Goal: Information Seeking & Learning: Learn about a topic

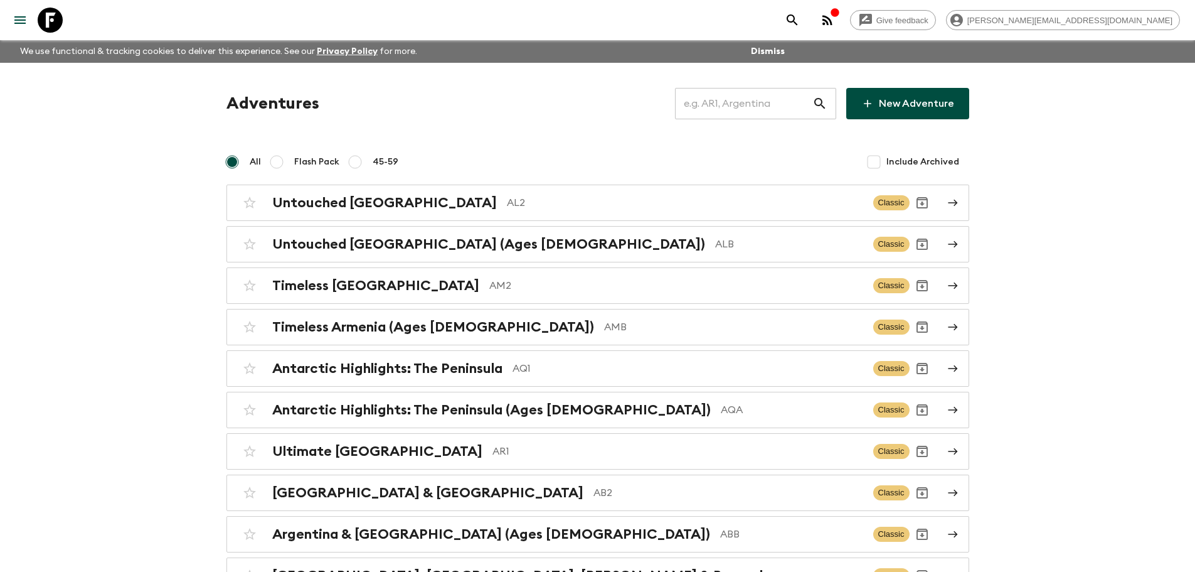
click at [696, 98] on input "text" at bounding box center [743, 103] width 137 height 35
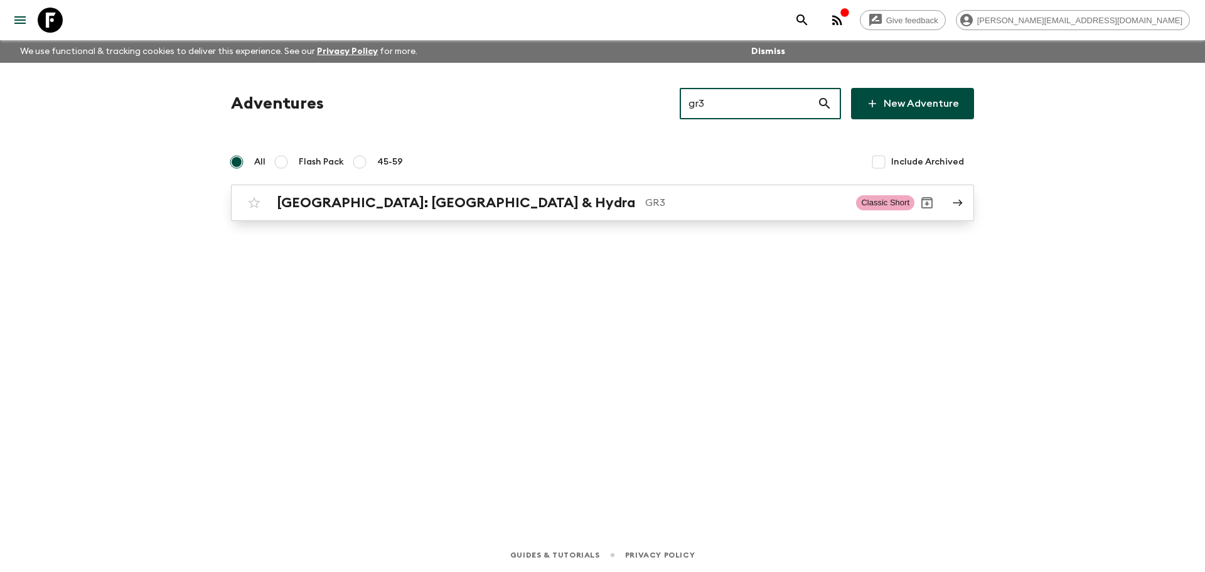
type input "gr3"
click at [530, 211] on div "[GEOGRAPHIC_DATA]: [GEOGRAPHIC_DATA] & Hydra GR3 Classic Short" at bounding box center [578, 202] width 673 height 25
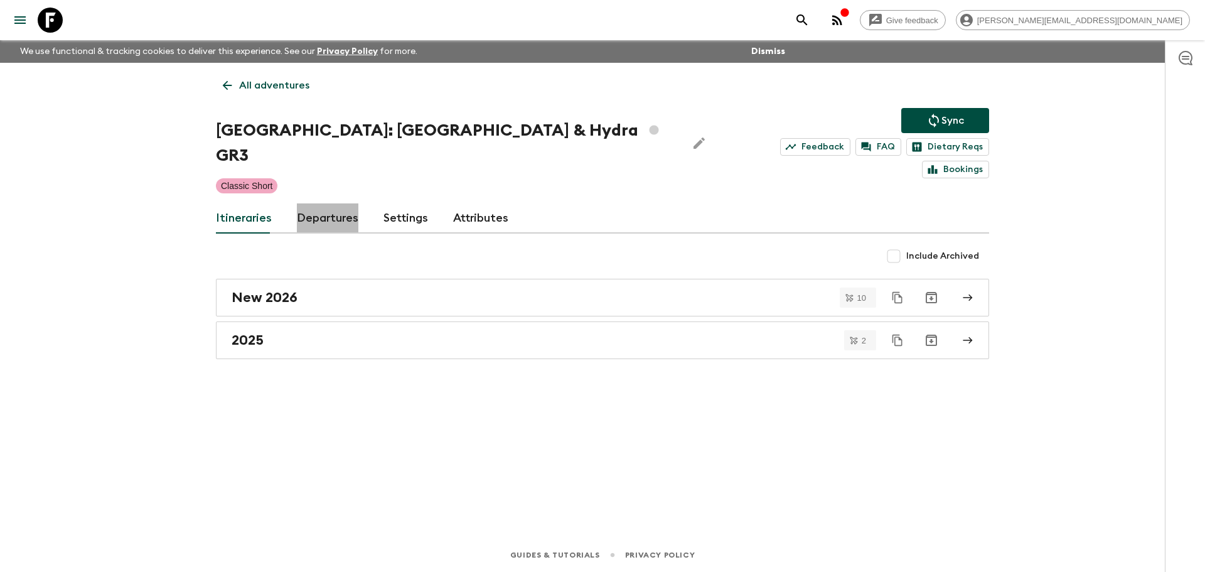
click at [344, 203] on link "Departures" at bounding box center [327, 218] width 61 height 30
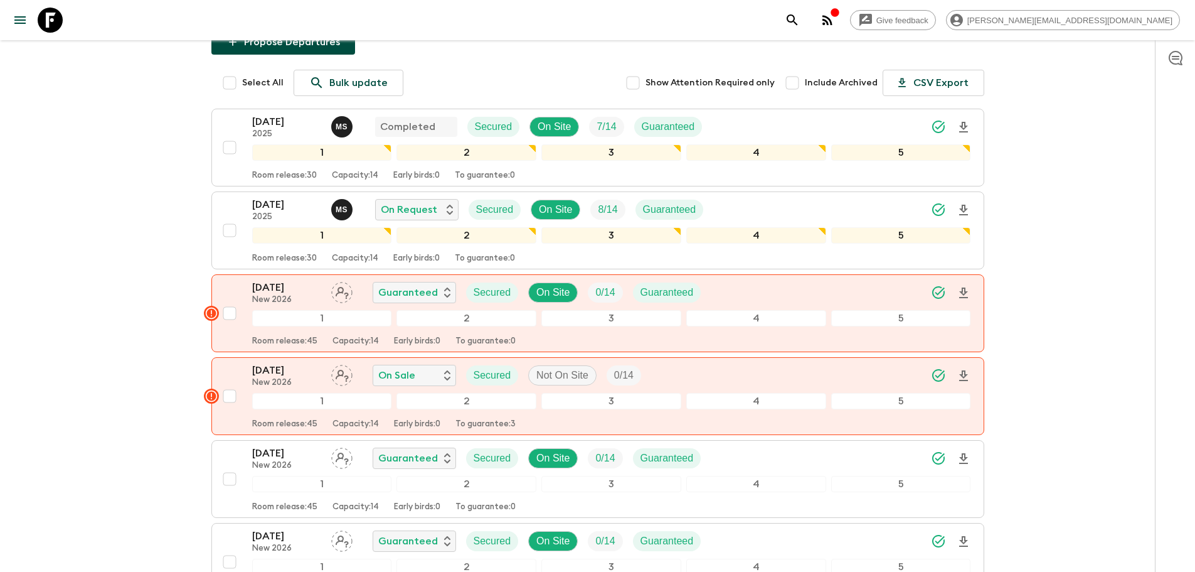
scroll to position [157, 0]
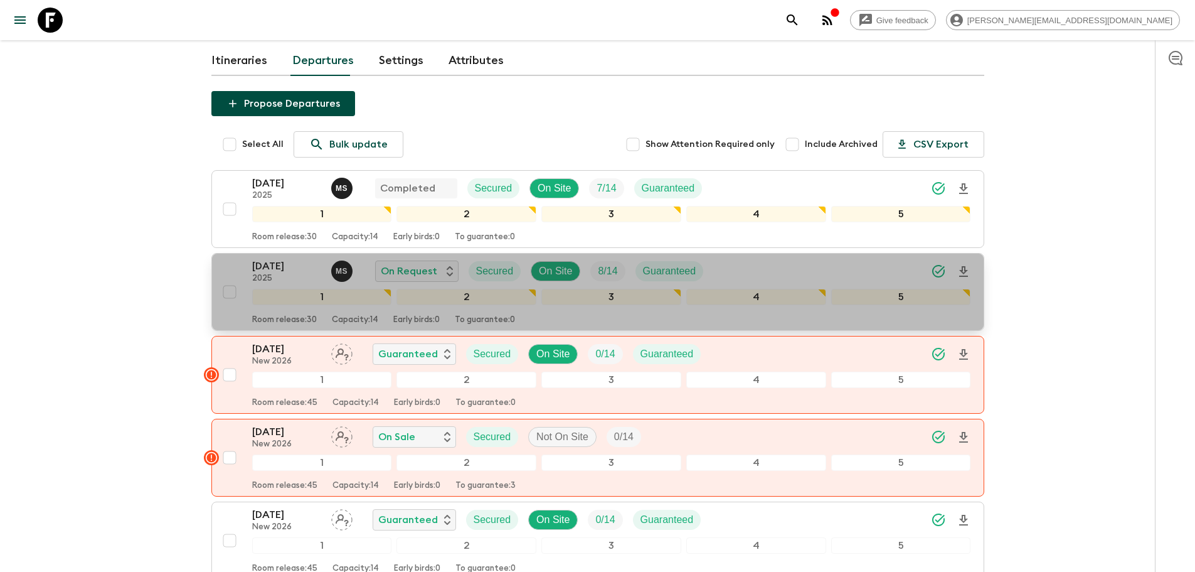
click at [804, 259] on div "[DATE] 2025 M S On Request Secured On Site 8 / 14 Guaranteed" at bounding box center [611, 271] width 719 height 25
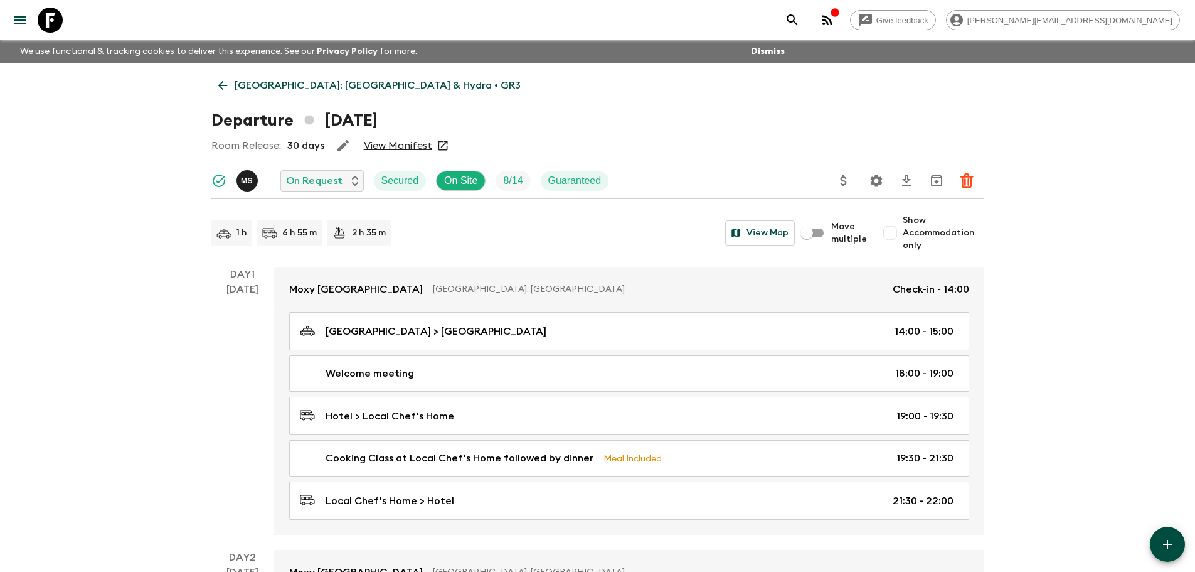
click at [878, 178] on icon "Settings" at bounding box center [876, 180] width 12 height 12
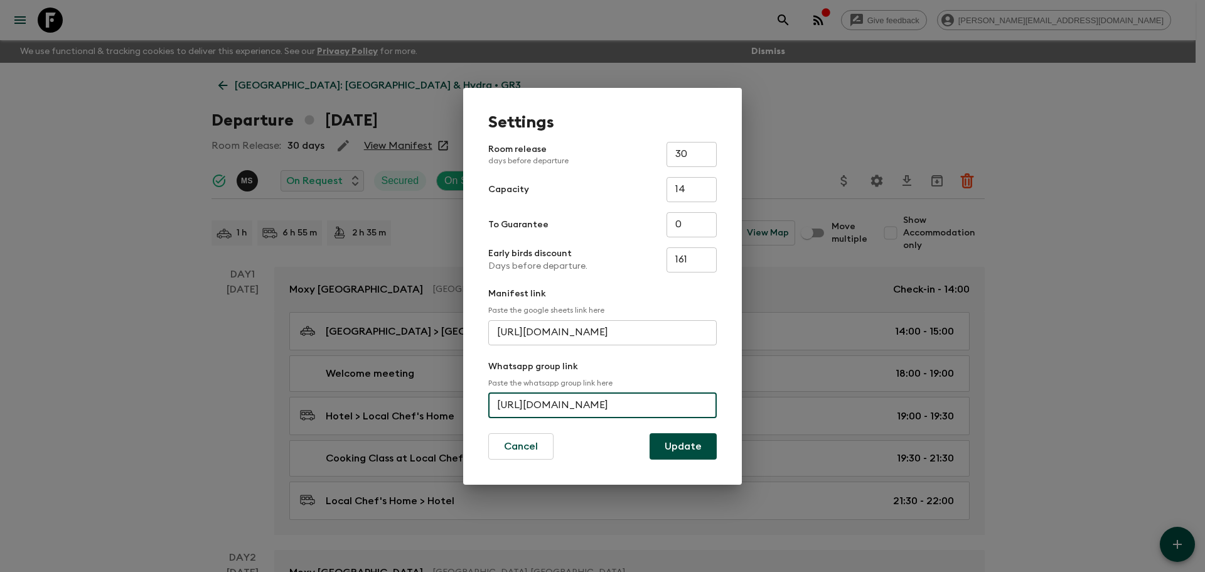
scroll to position [0, 52]
drag, startPoint x: 494, startPoint y: 407, endPoint x: 742, endPoint y: 380, distance: 248.7
click at [742, 380] on div "Settings Room release days before departure 30 ​ Capacity 14 ​ To Guarantee 0 ​…" at bounding box center [602, 286] width 1205 height 572
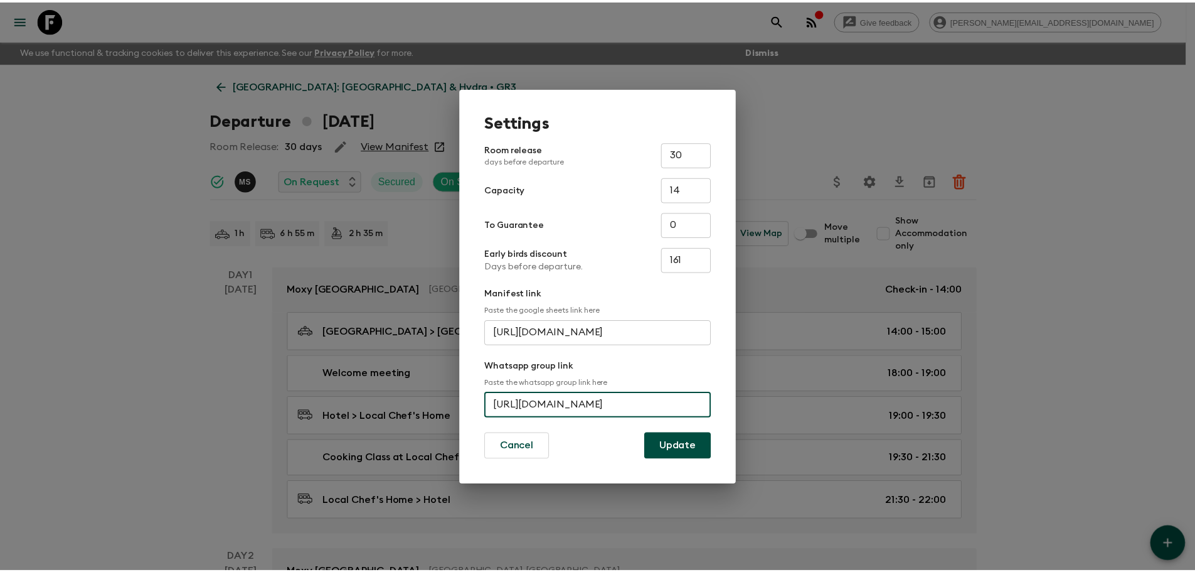
scroll to position [0, 0]
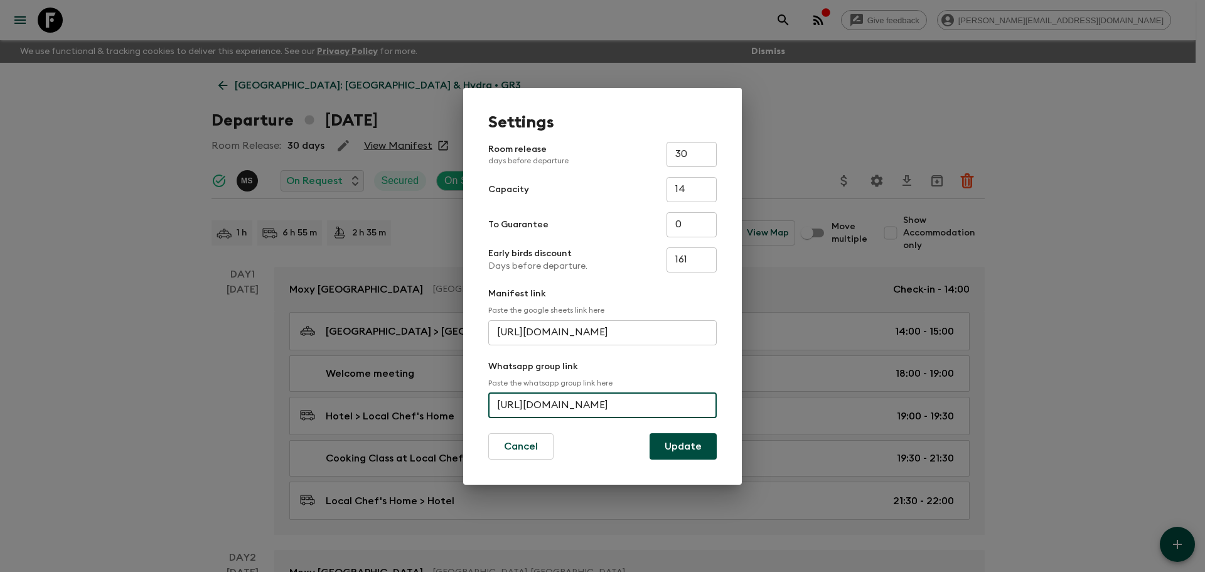
click at [476, 16] on div "Settings Room release days before departure 30 ​ Capacity 14 ​ To Guarantee 0 ​…" at bounding box center [602, 286] width 1205 height 572
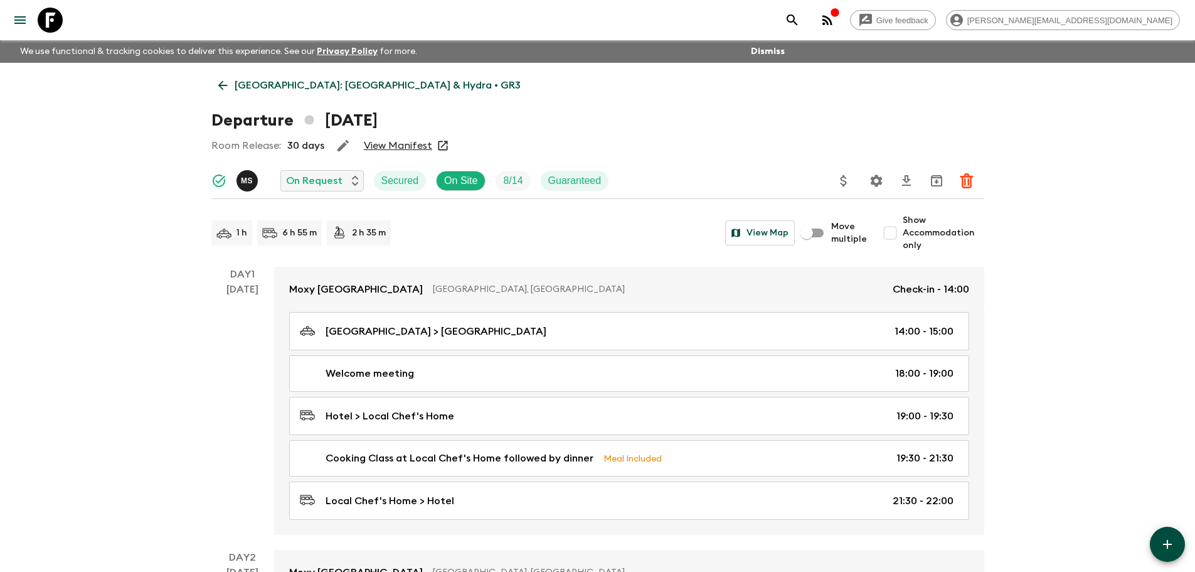
click at [55, 19] on icon at bounding box center [50, 20] width 25 height 25
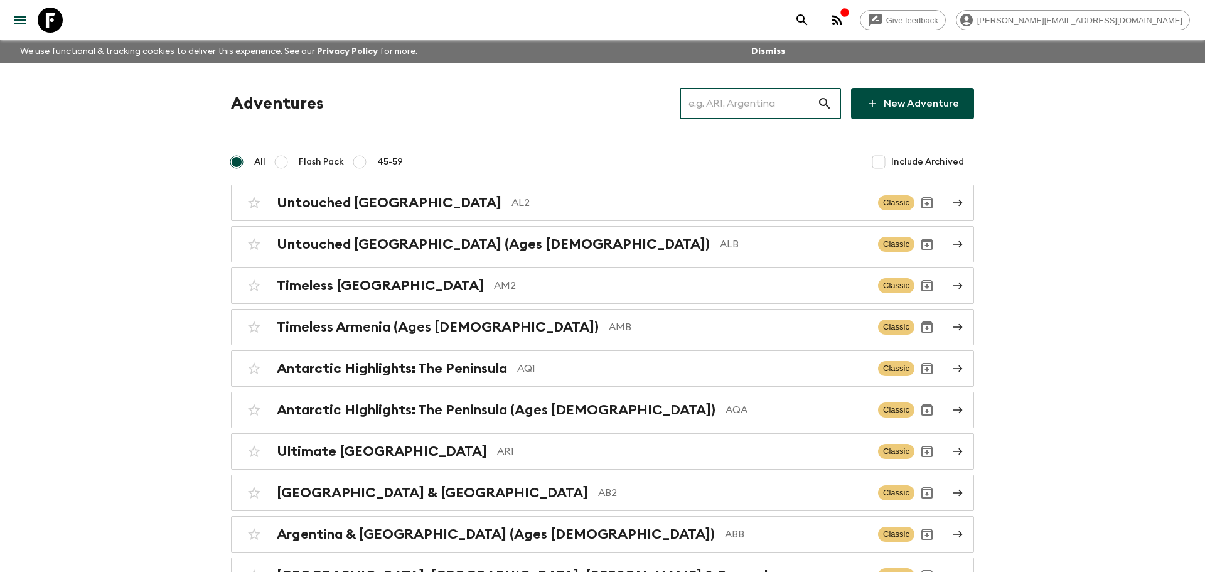
click at [712, 105] on input "text" at bounding box center [748, 103] width 137 height 35
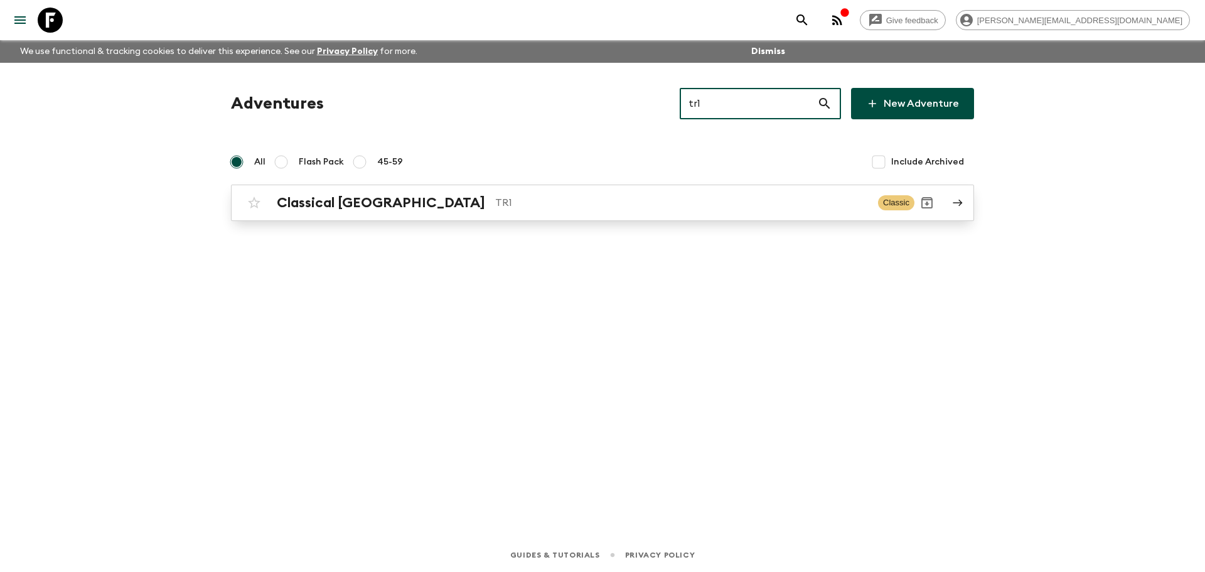
type input "tr1"
click at [600, 203] on p "TR1" at bounding box center [681, 202] width 373 height 15
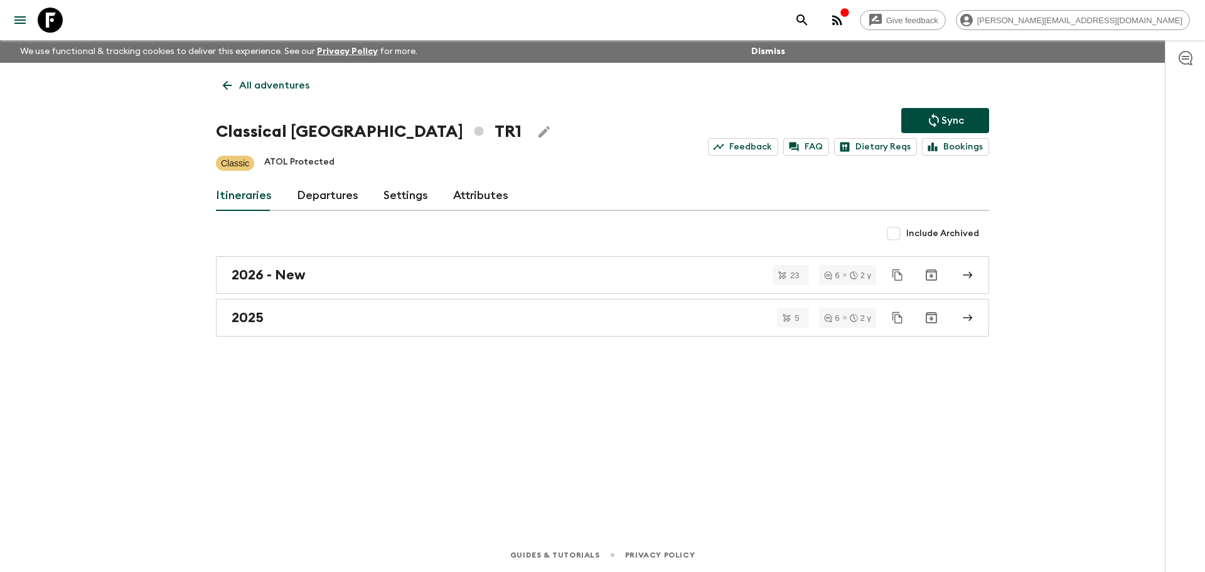
drag, startPoint x: 350, startPoint y: 201, endPoint x: 333, endPoint y: 196, distance: 18.1
click at [349, 201] on link "Departures" at bounding box center [327, 196] width 61 height 30
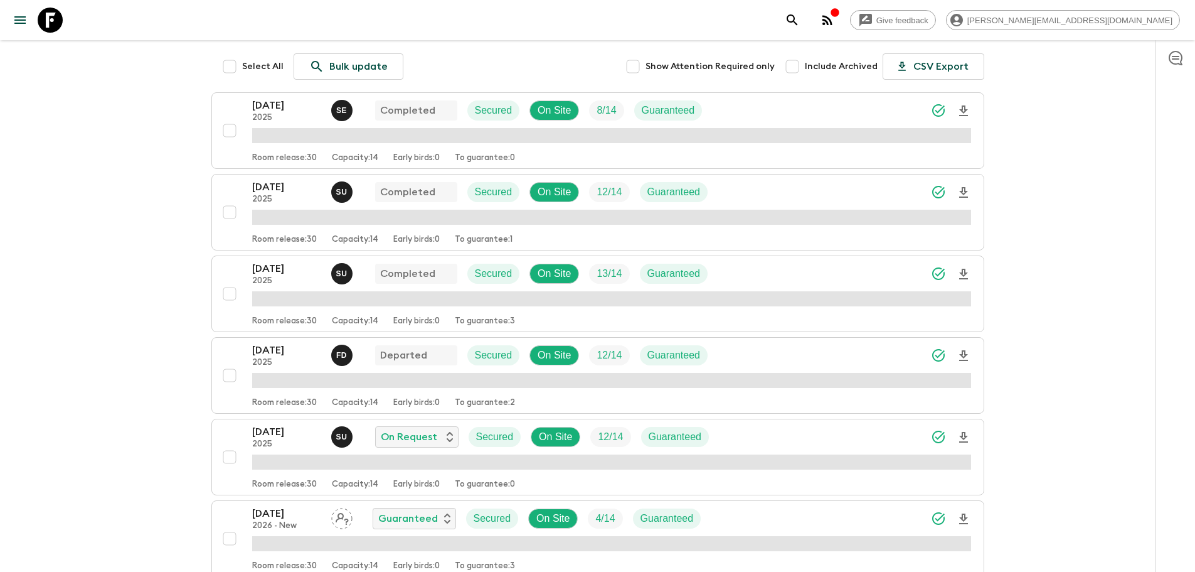
scroll to position [336, 0]
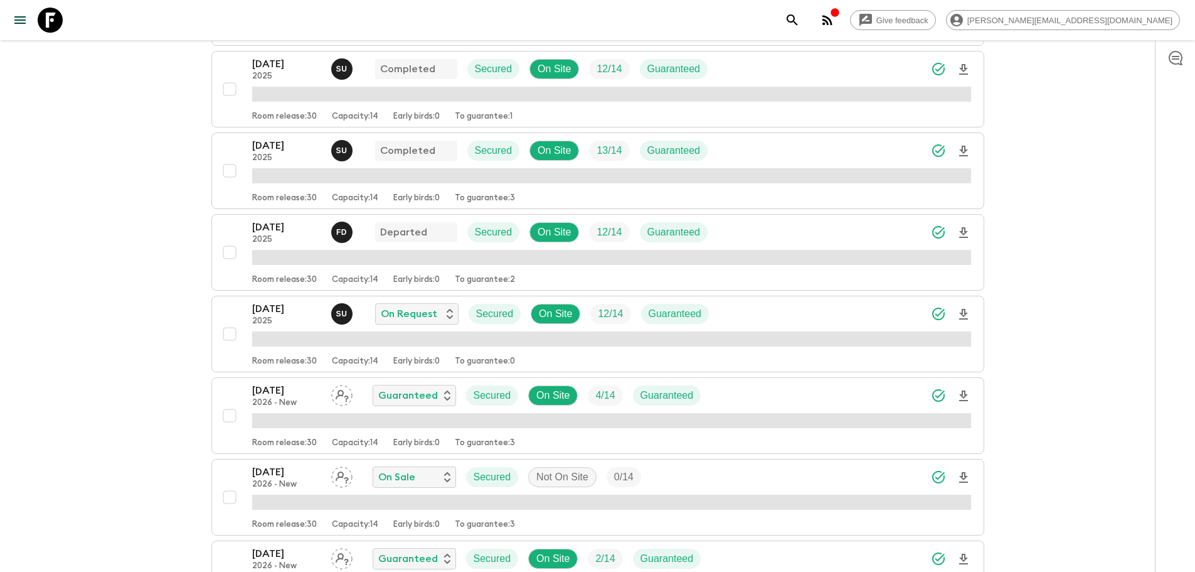
click at [762, 310] on div "[DATE] 2025 S U On Request Secured On Site 12 / 14 Guaranteed" at bounding box center [611, 313] width 719 height 25
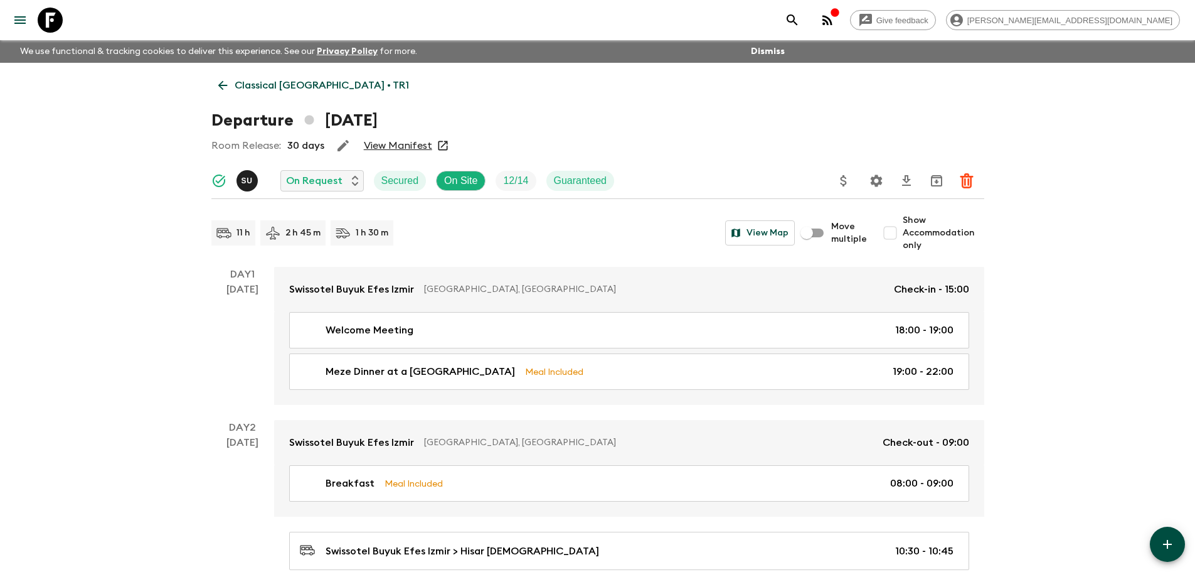
click at [877, 176] on icon "Settings" at bounding box center [876, 180] width 12 height 12
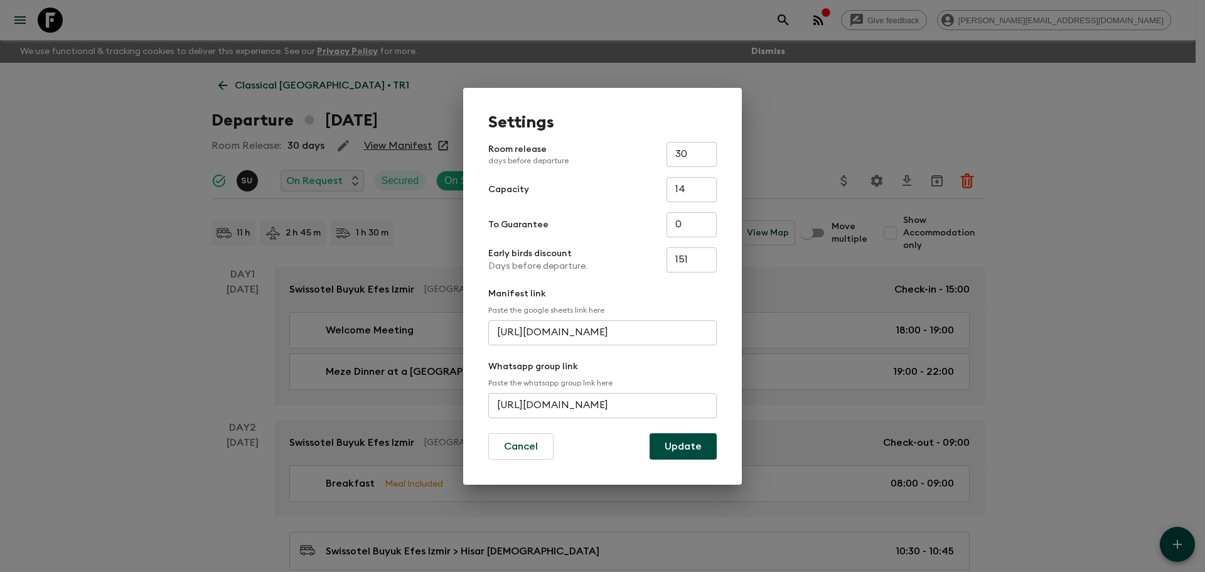
click at [654, 398] on input "[URL][DOMAIN_NAME]" at bounding box center [602, 405] width 228 height 25
click at [1002, 144] on div "Settings Room release days before departure 30 ​ Capacity 14 ​ To Guarantee 0 ​…" at bounding box center [602, 286] width 1205 height 572
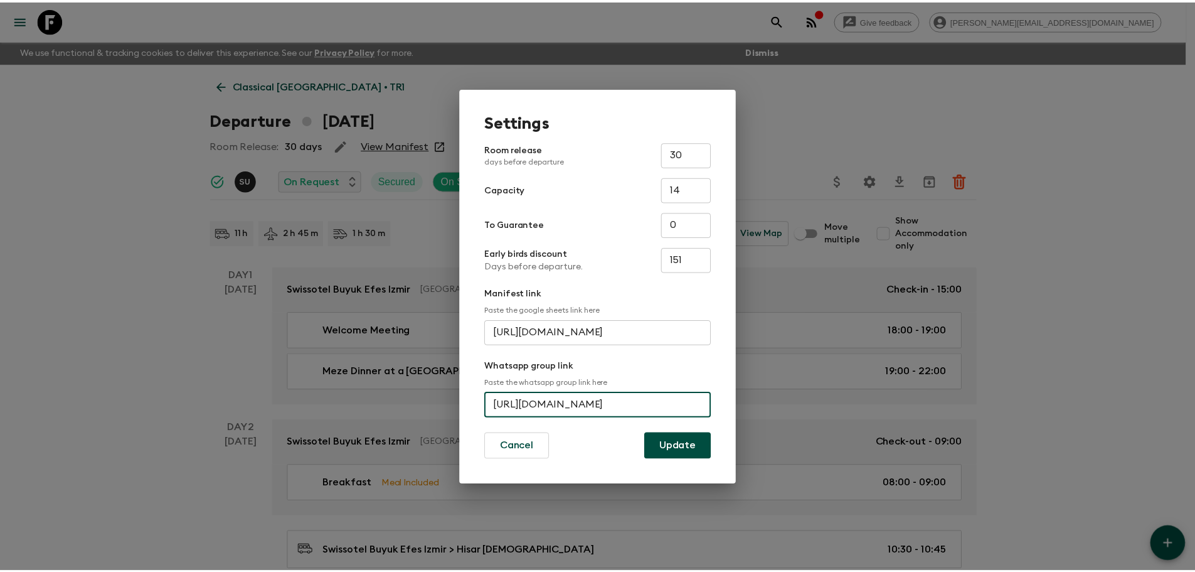
scroll to position [0, 0]
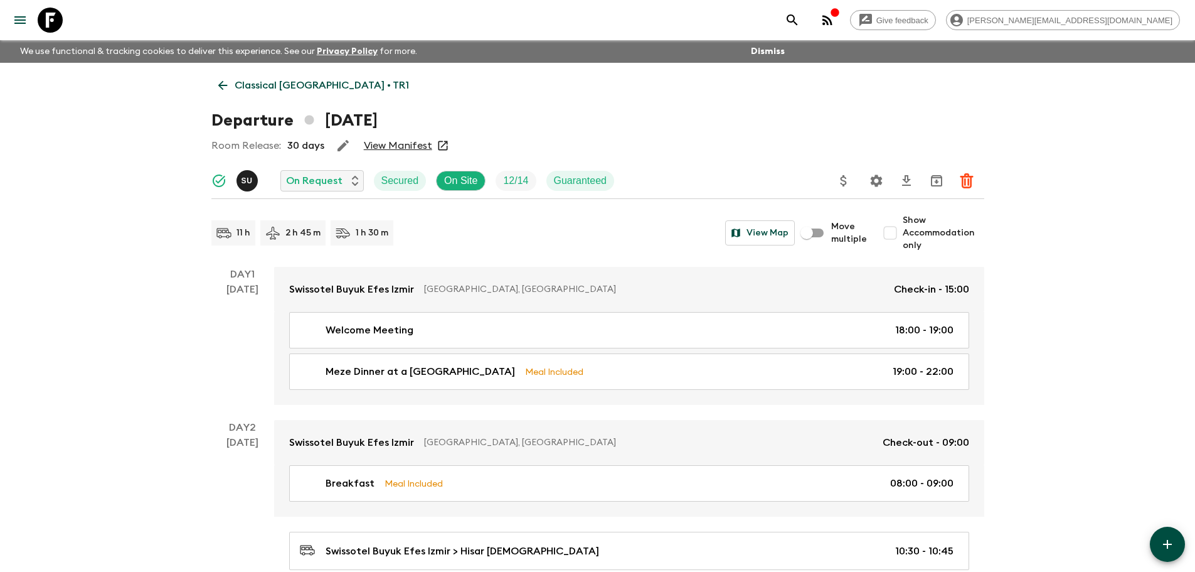
drag, startPoint x: 50, startPoint y: 19, endPoint x: 412, endPoint y: 65, distance: 364.9
click at [50, 19] on icon at bounding box center [50, 20] width 25 height 25
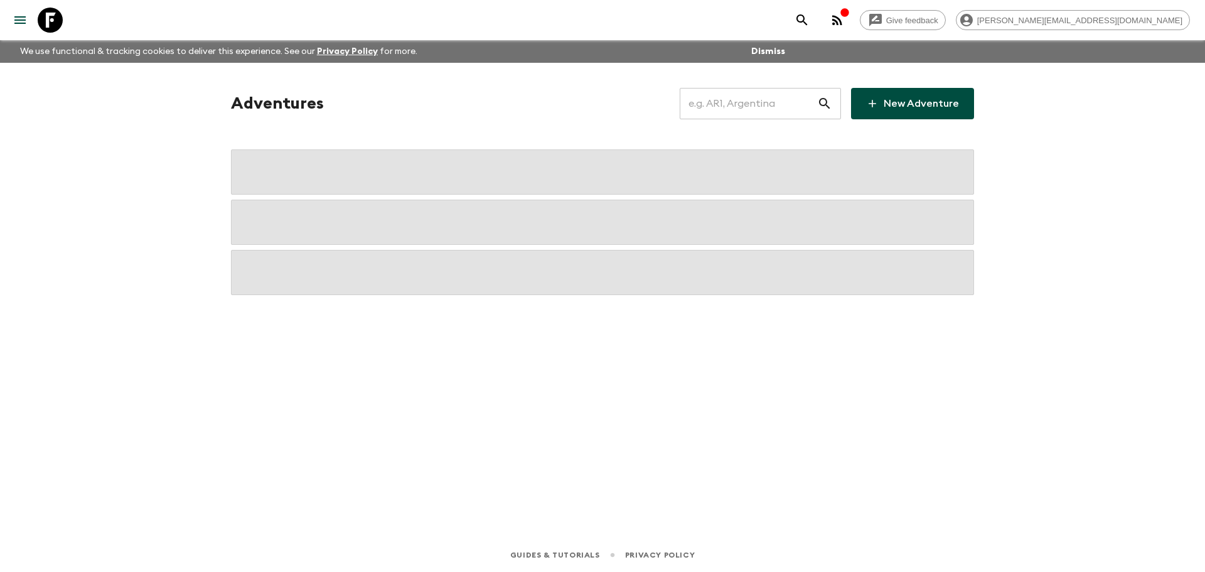
click at [732, 105] on input "text" at bounding box center [748, 103] width 137 height 35
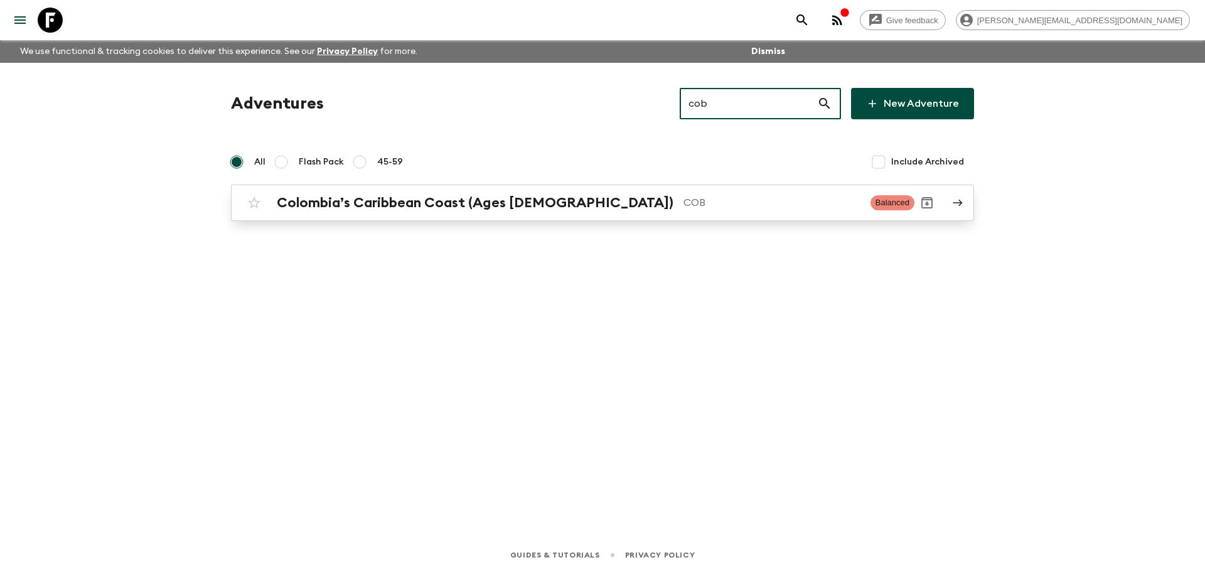
type input "cob"
click at [775, 193] on div "Colombia’s Caribbean Coast (Ages [DEMOGRAPHIC_DATA]) COB Balanced" at bounding box center [578, 202] width 673 height 25
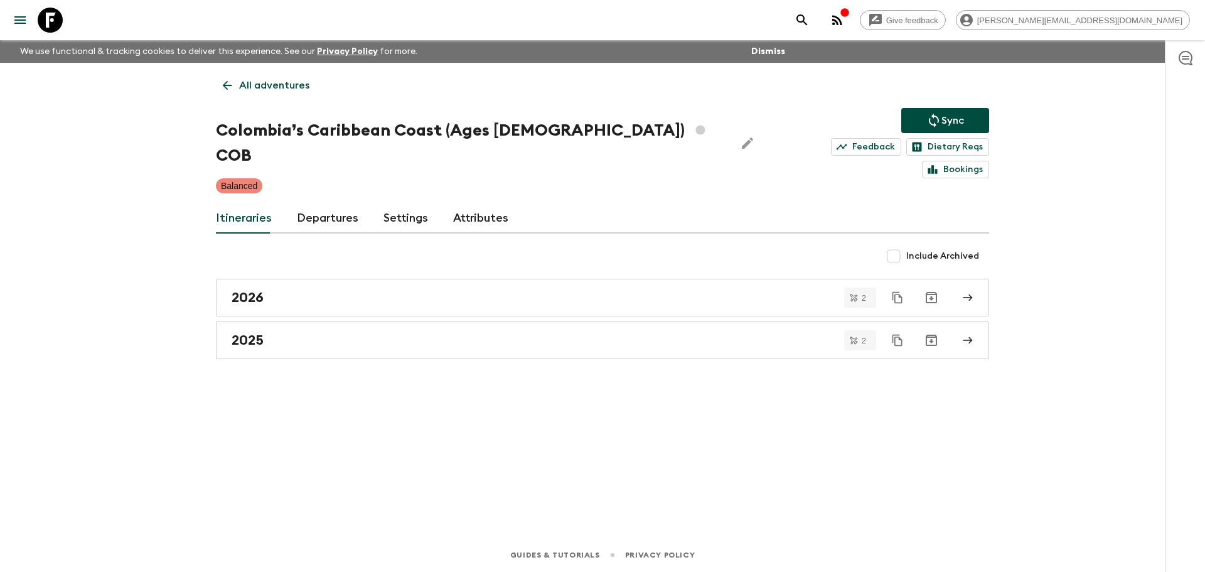
click at [317, 203] on link "Departures" at bounding box center [327, 218] width 61 height 30
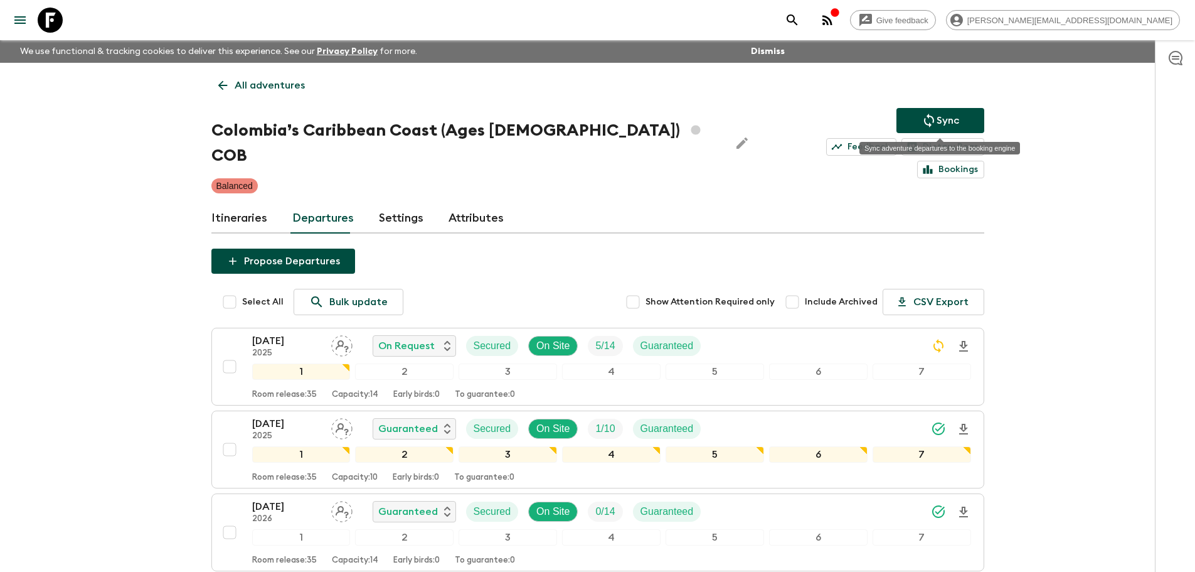
click at [942, 115] on p "Sync" at bounding box center [948, 120] width 23 height 15
click at [49, 18] on icon at bounding box center [50, 20] width 25 height 25
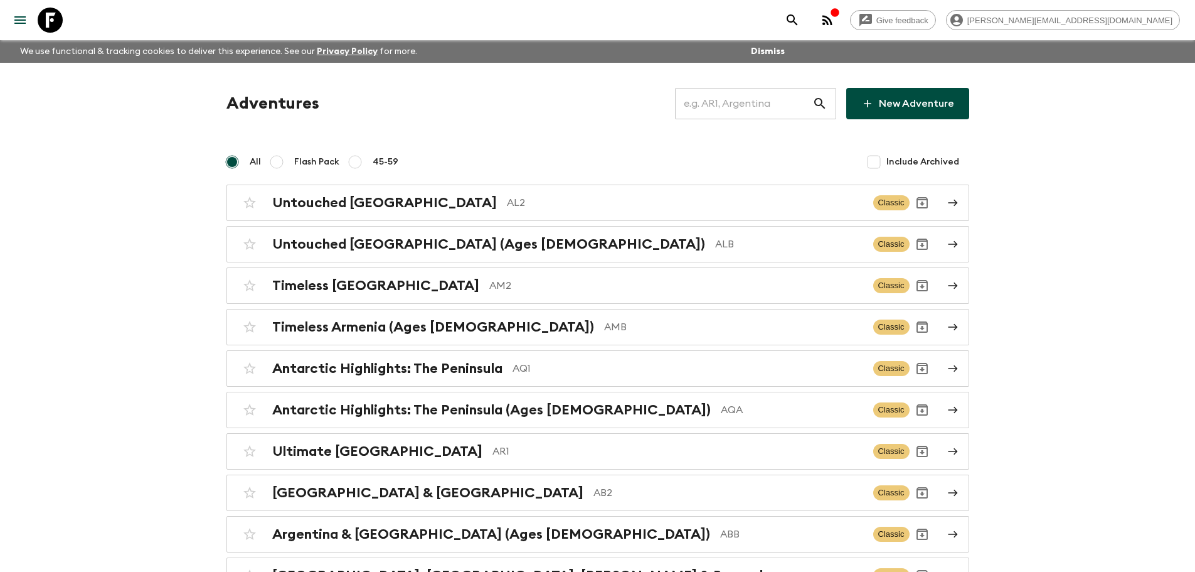
click at [745, 113] on input "text" at bounding box center [743, 103] width 137 height 35
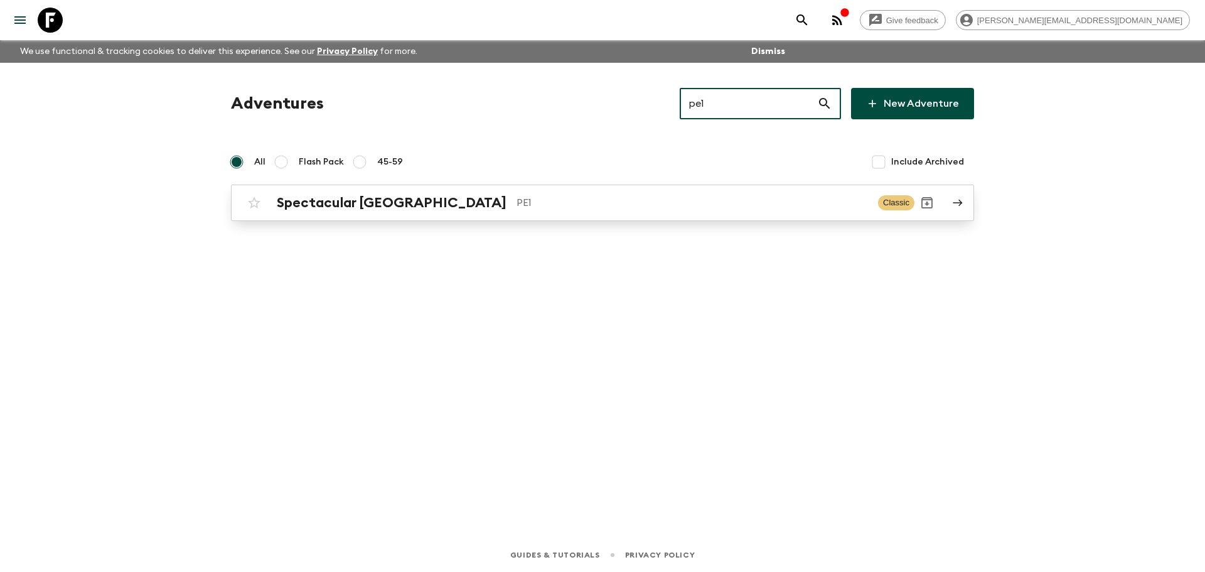
type input "pe1"
click at [644, 206] on p "PE1" at bounding box center [691, 202] width 351 height 15
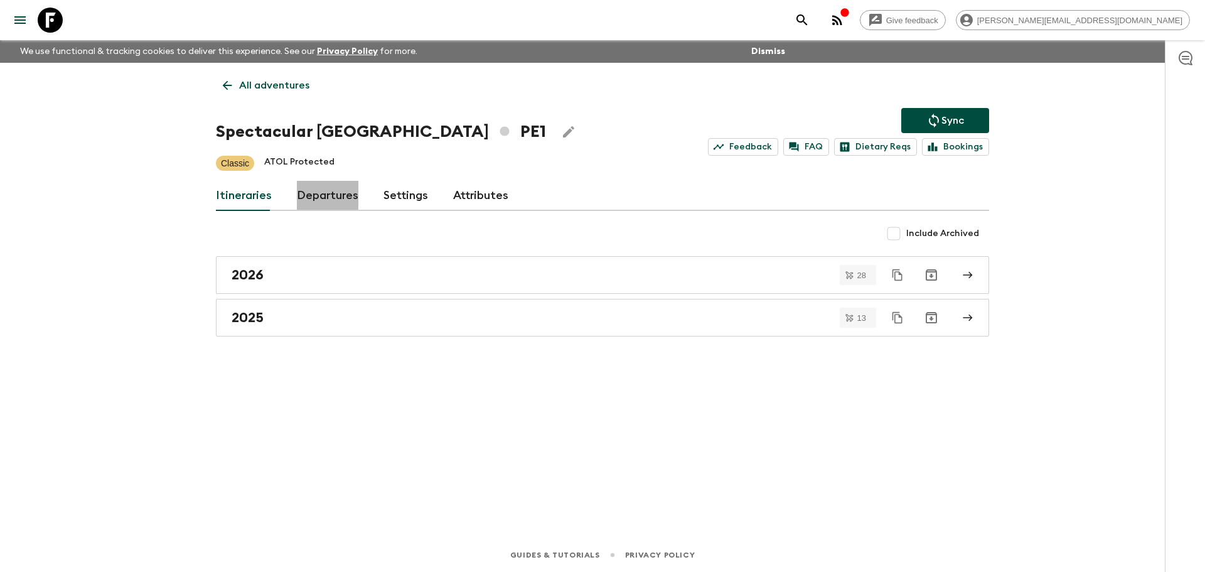
click at [316, 191] on link "Departures" at bounding box center [327, 196] width 61 height 30
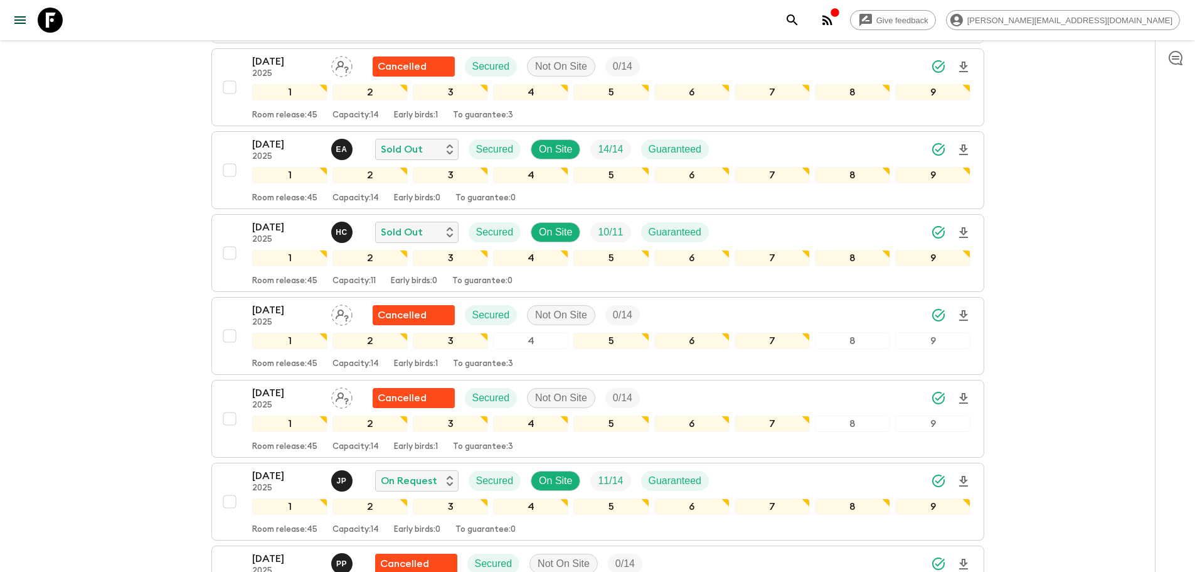
scroll to position [435, 0]
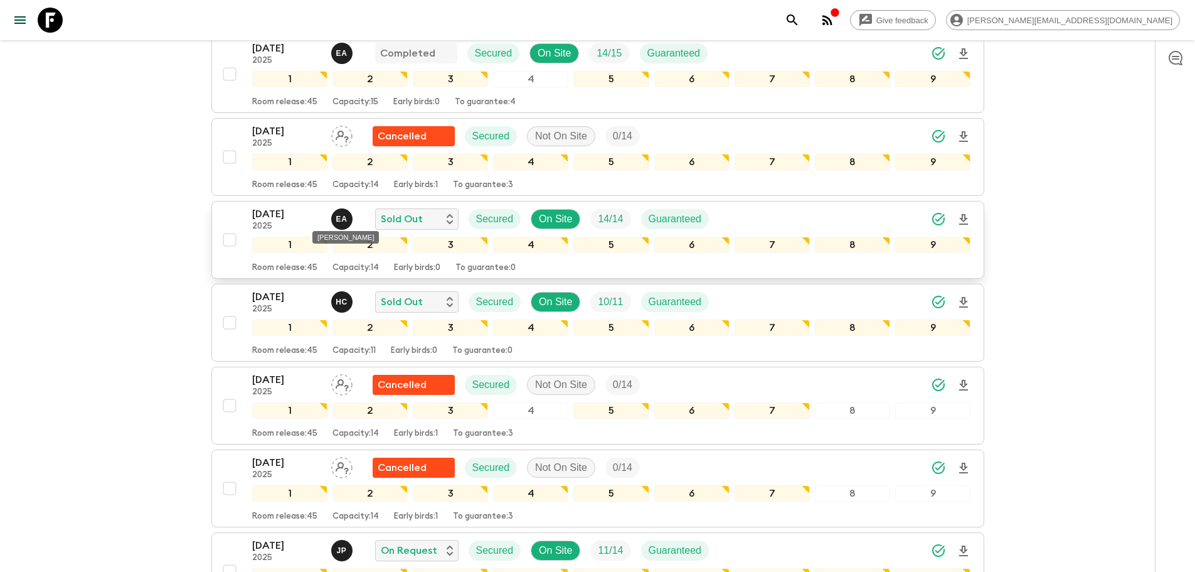
click at [345, 221] on p "E A" at bounding box center [341, 219] width 11 height 10
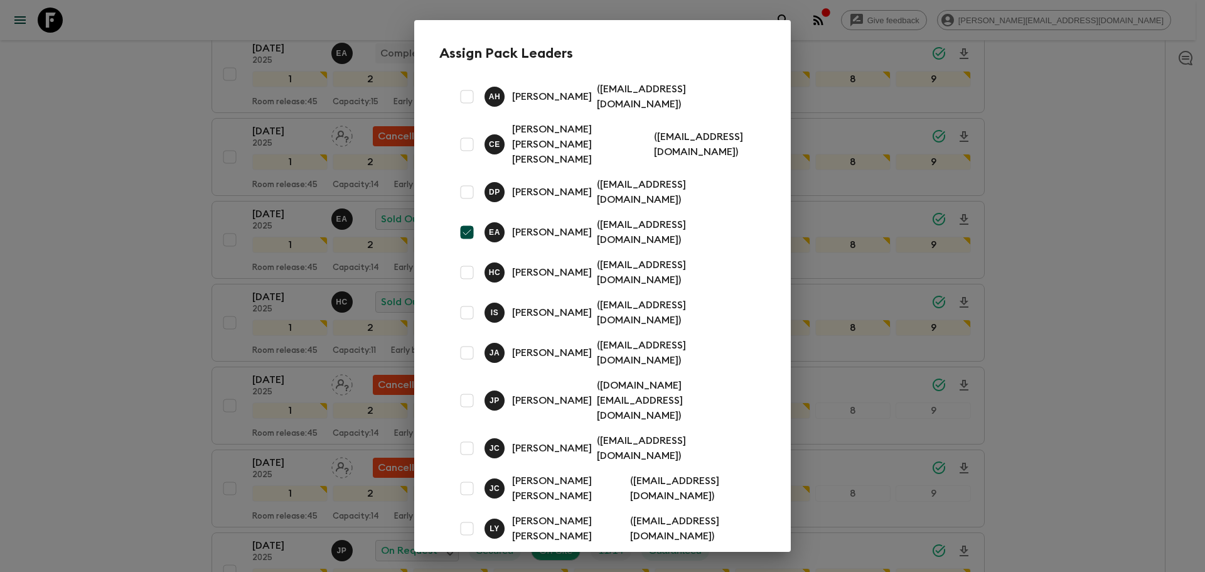
click at [1002, 62] on div "Assign Pack Leaders [PERSON_NAME] ( [EMAIL_ADDRESS][DOMAIN_NAME] ) [PERSON_NAME…" at bounding box center [602, 286] width 1205 height 572
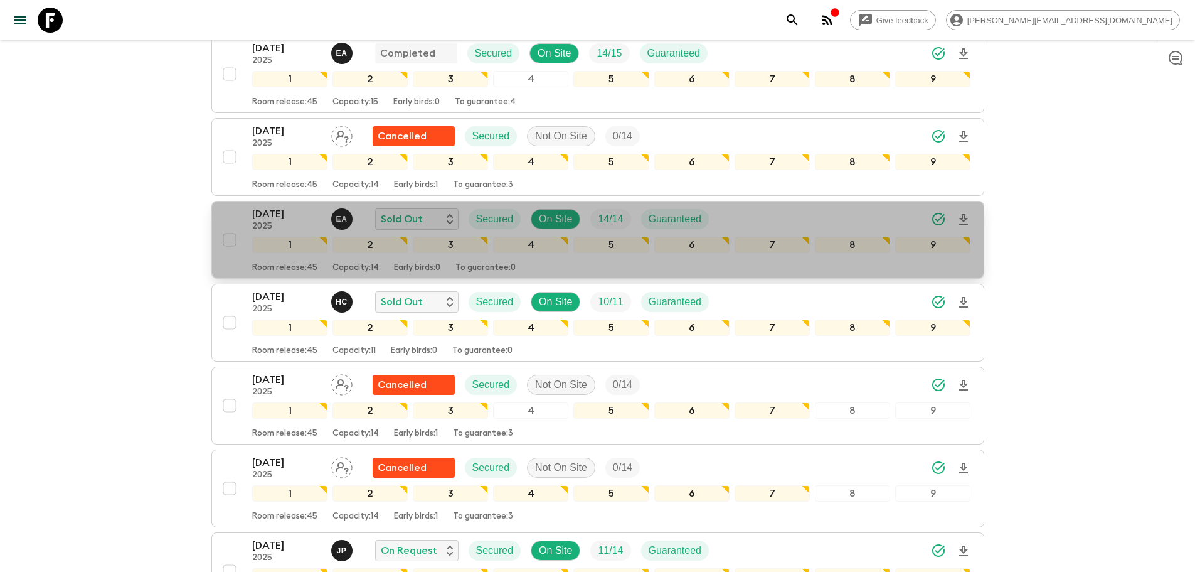
click at [777, 210] on div "[DATE] 2025 E A Sold Out Secured On Site 14 / 14 Guaranteed" at bounding box center [611, 218] width 719 height 25
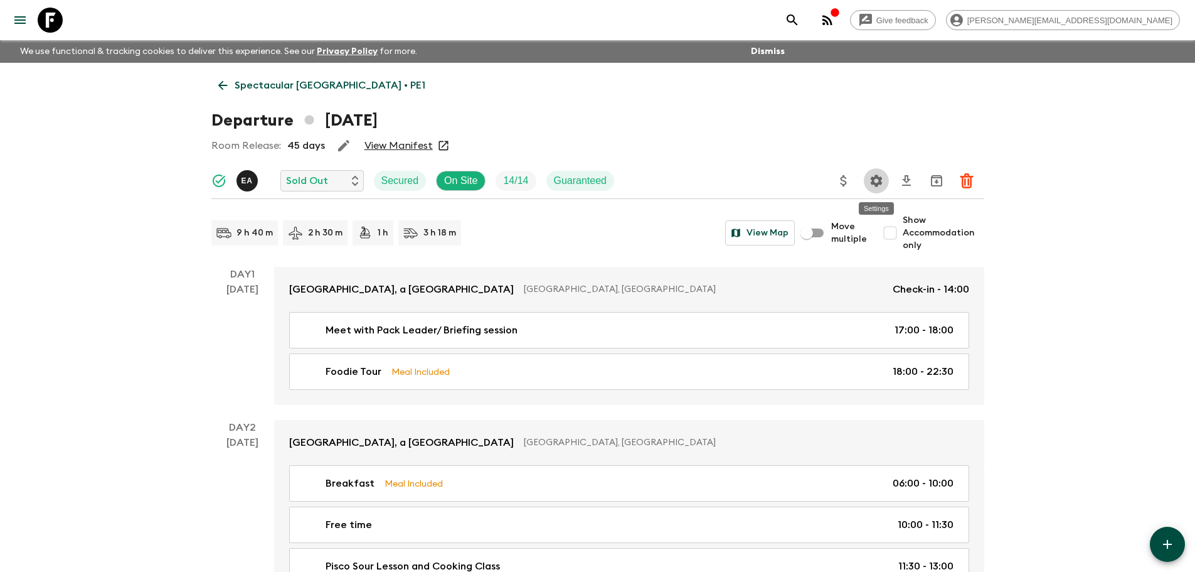
click at [882, 182] on icon "Settings" at bounding box center [876, 180] width 15 height 15
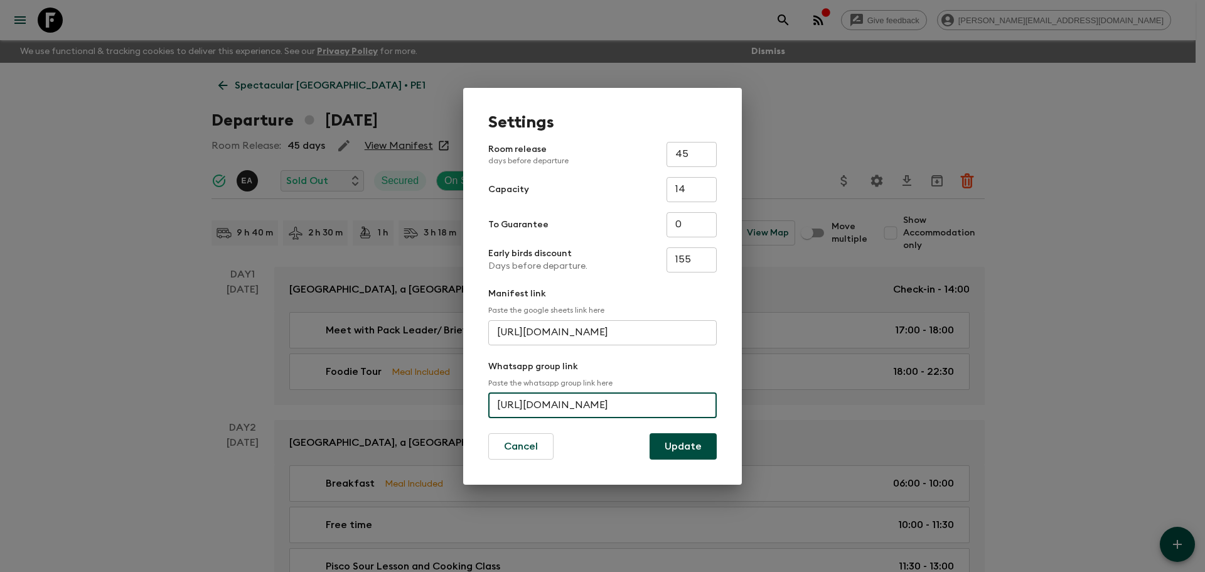
scroll to position [0, 59]
drag, startPoint x: 496, startPoint y: 402, endPoint x: 801, endPoint y: 396, distance: 305.0
click at [801, 396] on div "Settings Room release days before departure 45 ​ Capacity 14 ​ To Guarantee 0 ​…" at bounding box center [602, 286] width 1205 height 572
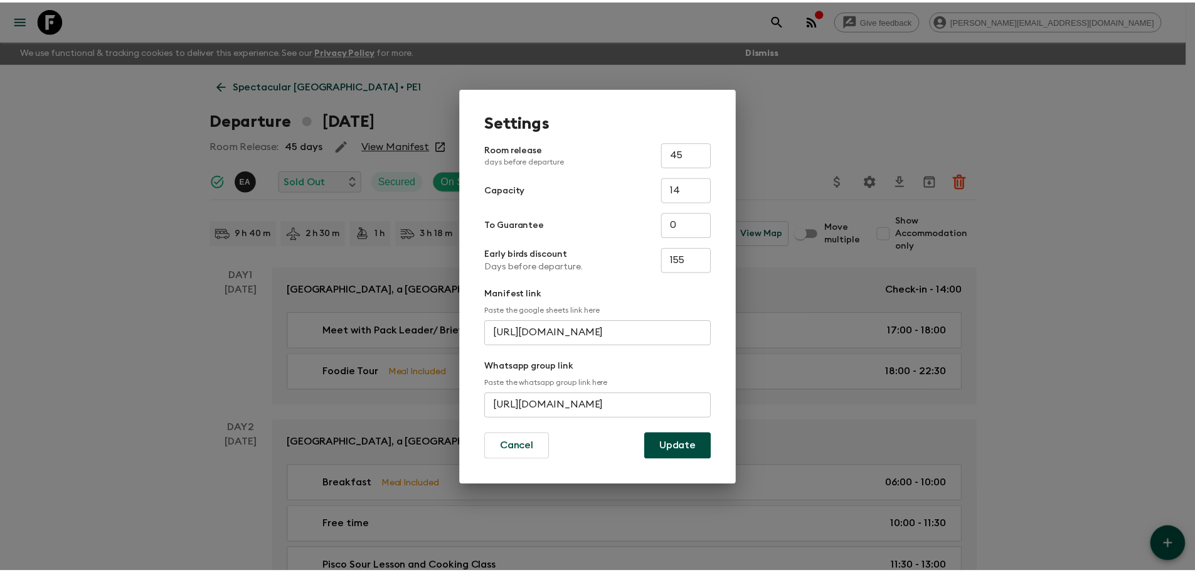
scroll to position [0, 0]
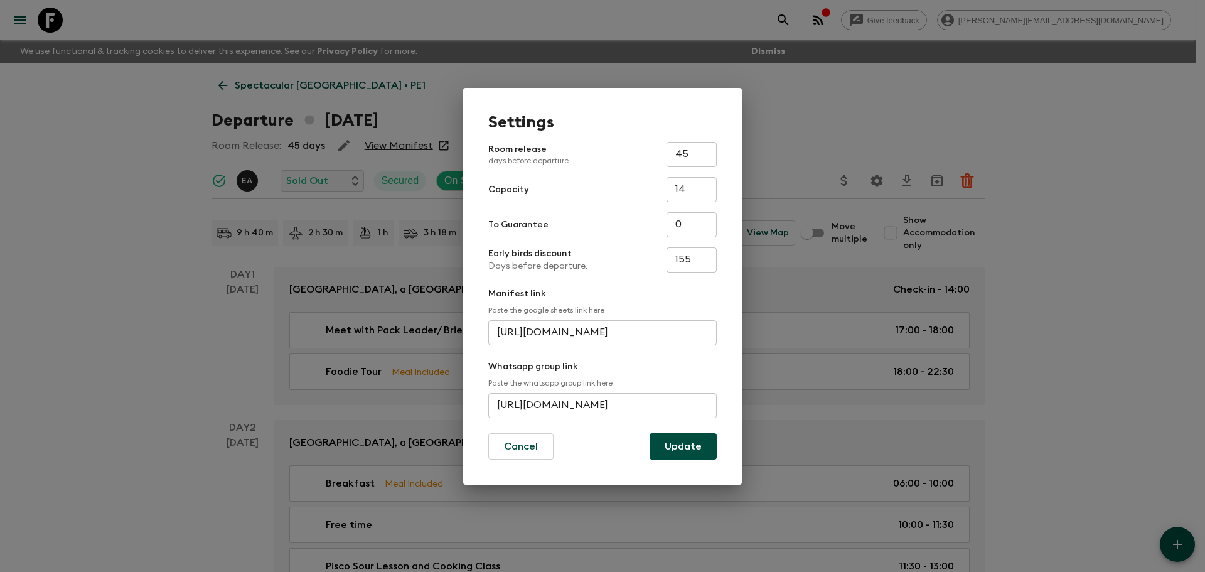
click at [0, 165] on div "Settings Room release days before departure 45 ​ Capacity 14 ​ To Guarantee 0 ​…" at bounding box center [602, 286] width 1205 height 572
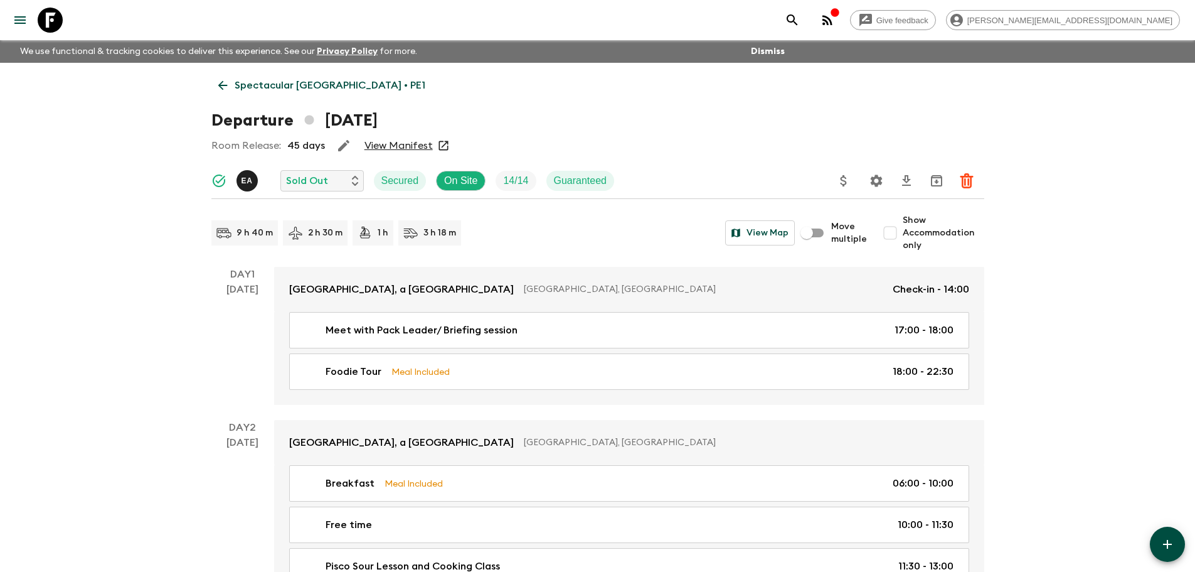
click at [61, 28] on icon at bounding box center [50, 20] width 25 height 25
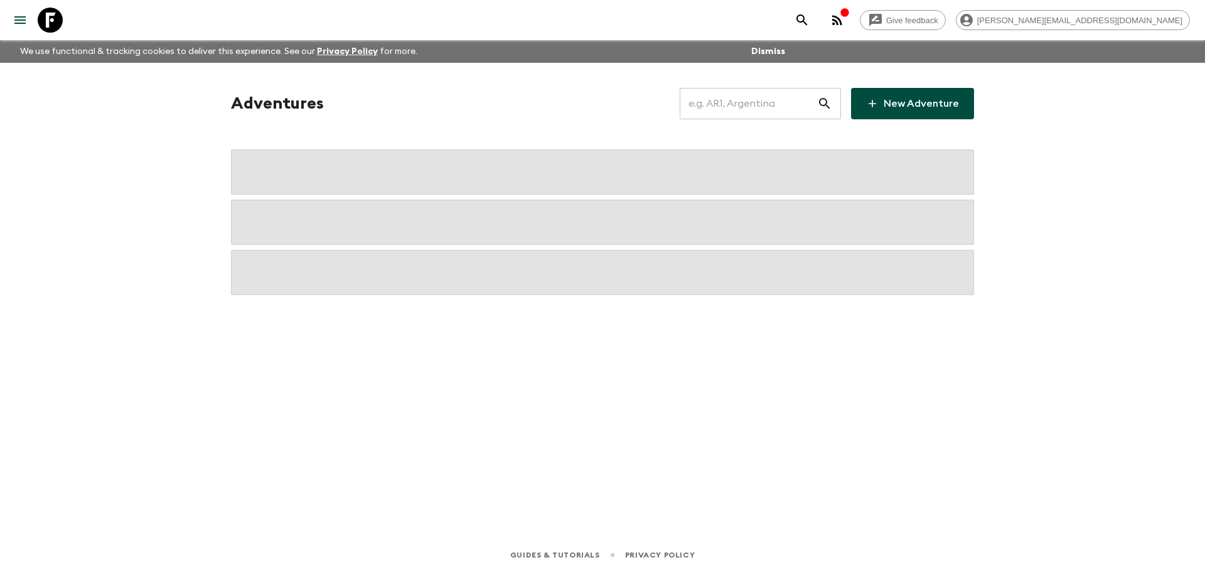
click at [720, 99] on input "text" at bounding box center [748, 103] width 137 height 35
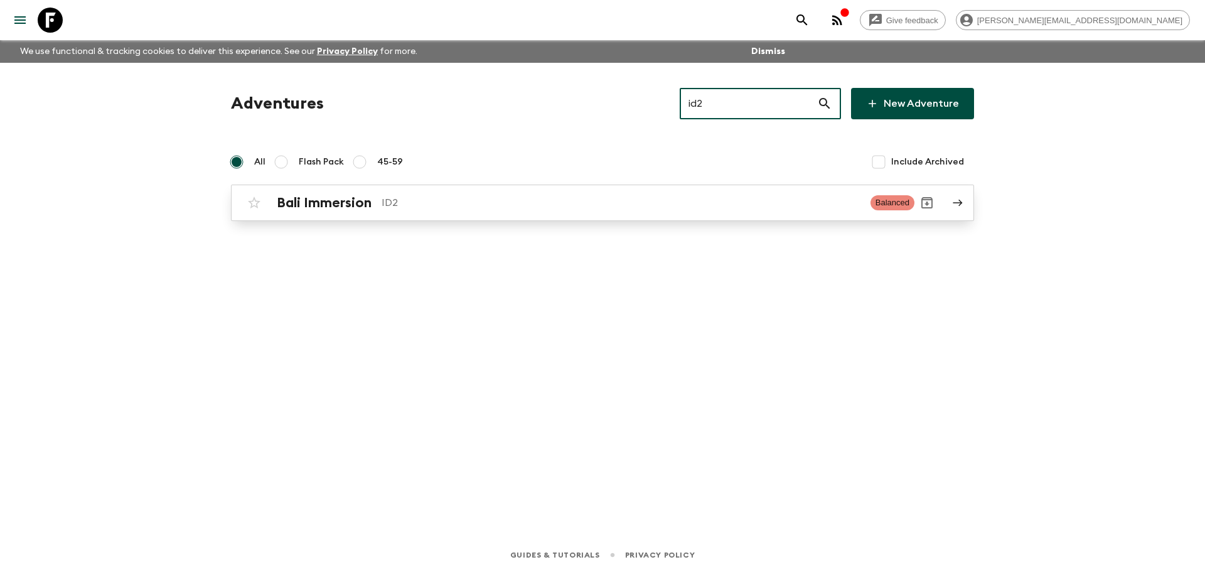
type input "id2"
click at [548, 192] on div "Bali Immersion ID2 Balanced" at bounding box center [578, 202] width 673 height 25
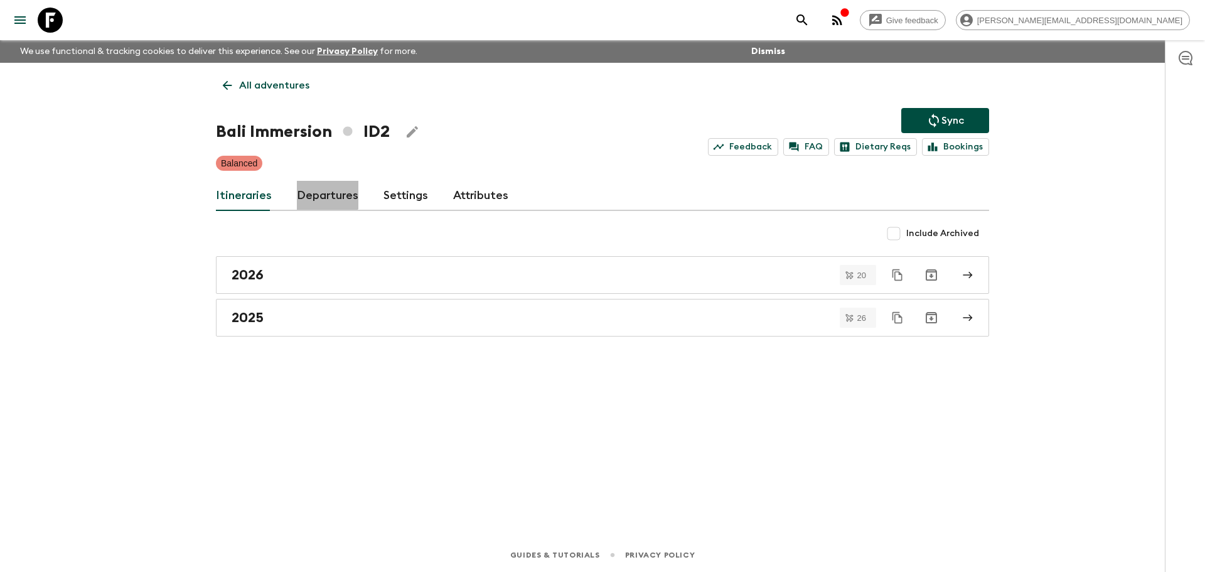
click at [325, 193] on link "Departures" at bounding box center [327, 196] width 61 height 30
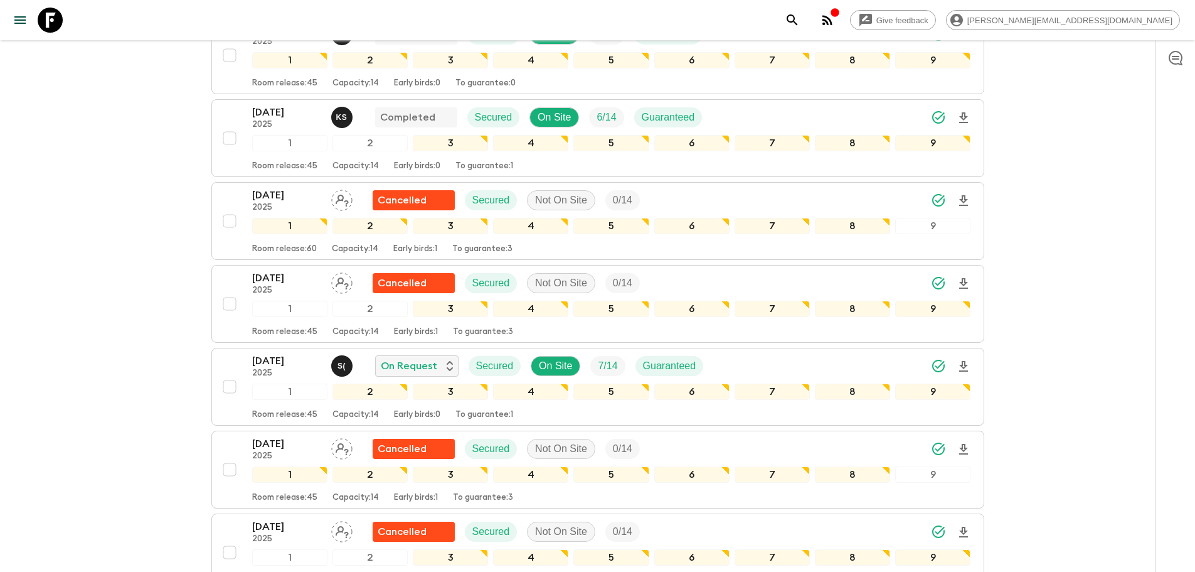
scroll to position [799, 0]
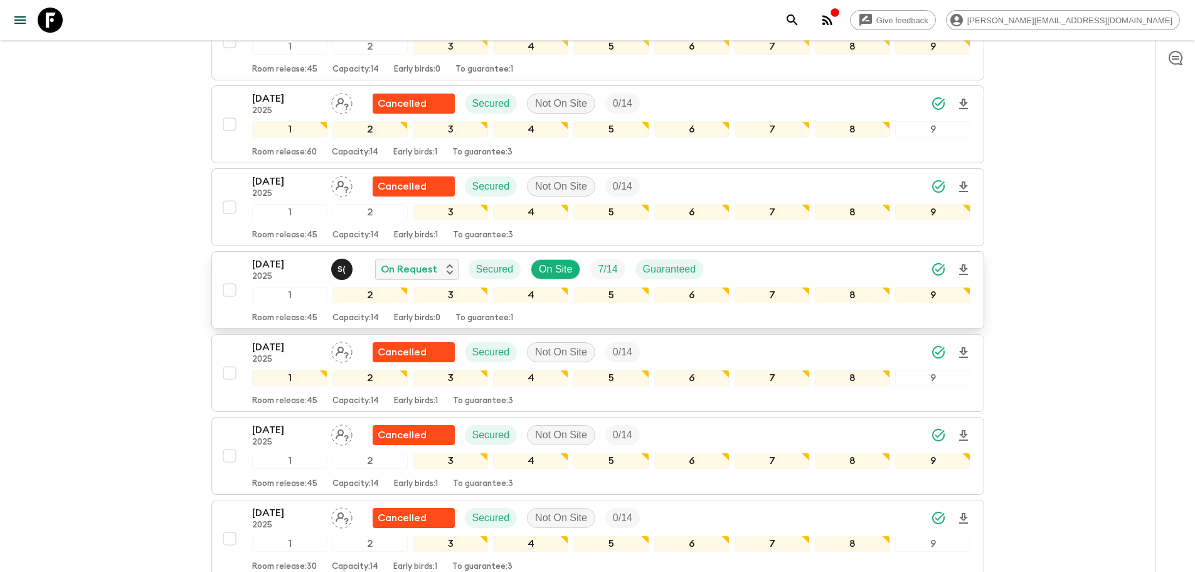
click at [809, 262] on div "[DATE] 2025 S ( On Request Secured On Site 7 / 14 Guaranteed" at bounding box center [611, 269] width 719 height 25
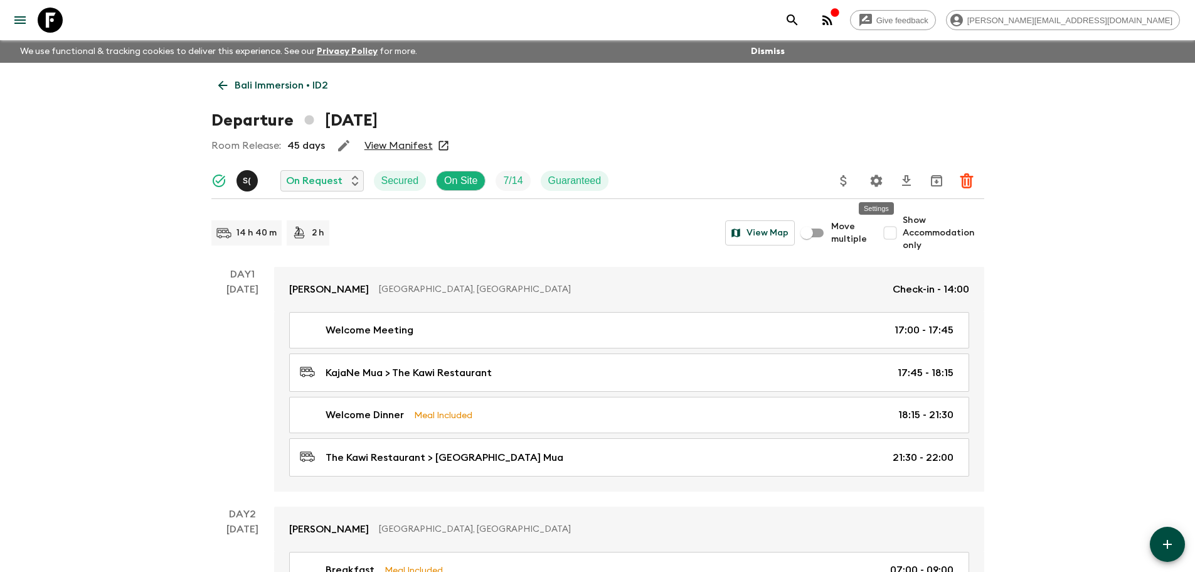
click at [882, 178] on icon "Settings" at bounding box center [876, 180] width 15 height 15
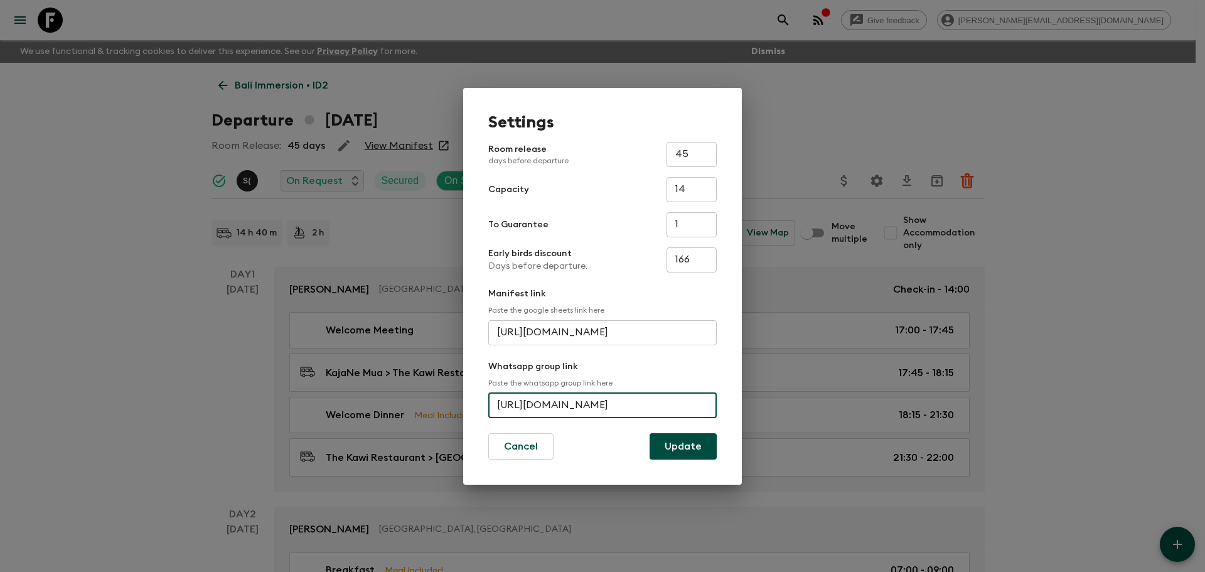
scroll to position [0, 44]
drag, startPoint x: 494, startPoint y: 399, endPoint x: 792, endPoint y: 383, distance: 297.8
click at [792, 383] on div "Settings Room release days before departure 45 ​ Capacity 14 ​ To Guarantee 1 ​…" at bounding box center [602, 286] width 1205 height 572
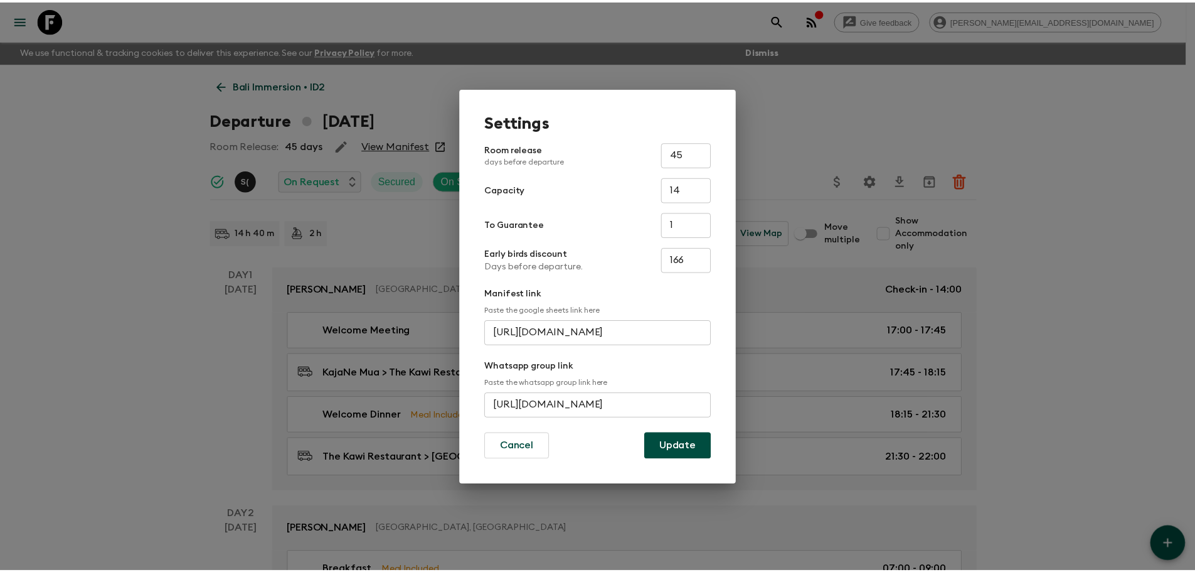
scroll to position [0, 0]
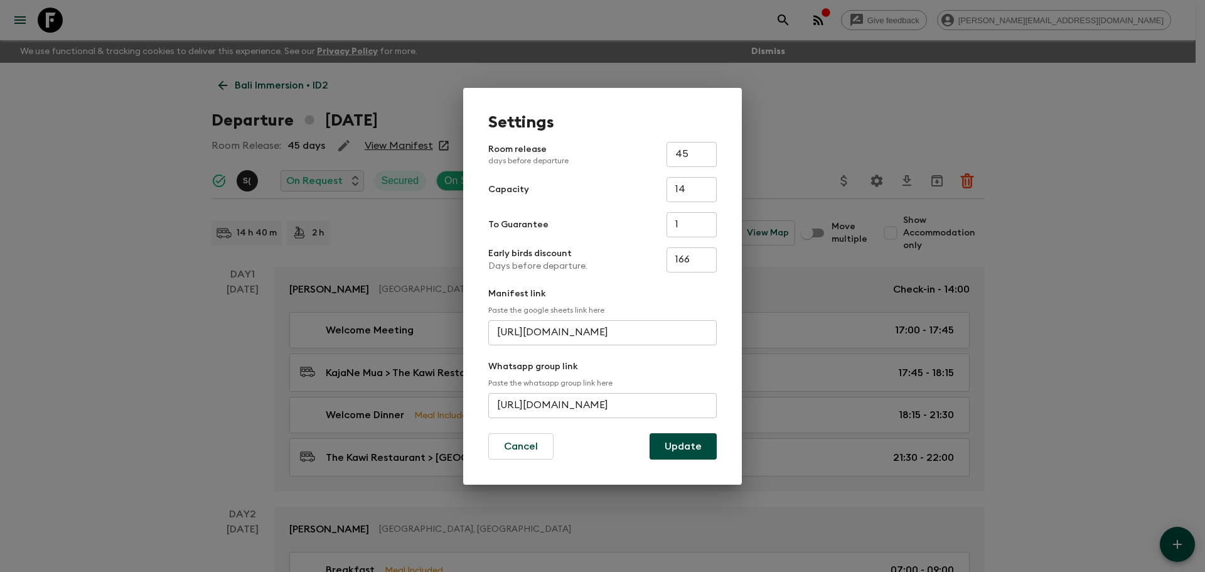
click at [100, 173] on div "Settings Room release days before departure 45 ​ Capacity 14 ​ To Guarantee 1 ​…" at bounding box center [602, 286] width 1205 height 572
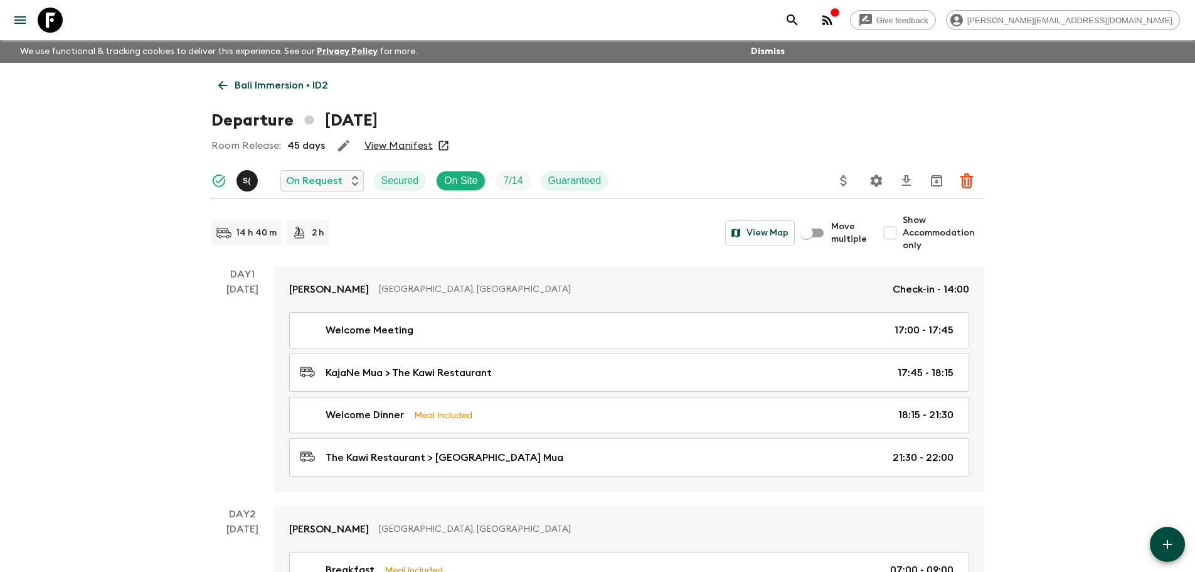
click at [55, 21] on icon at bounding box center [50, 20] width 25 height 25
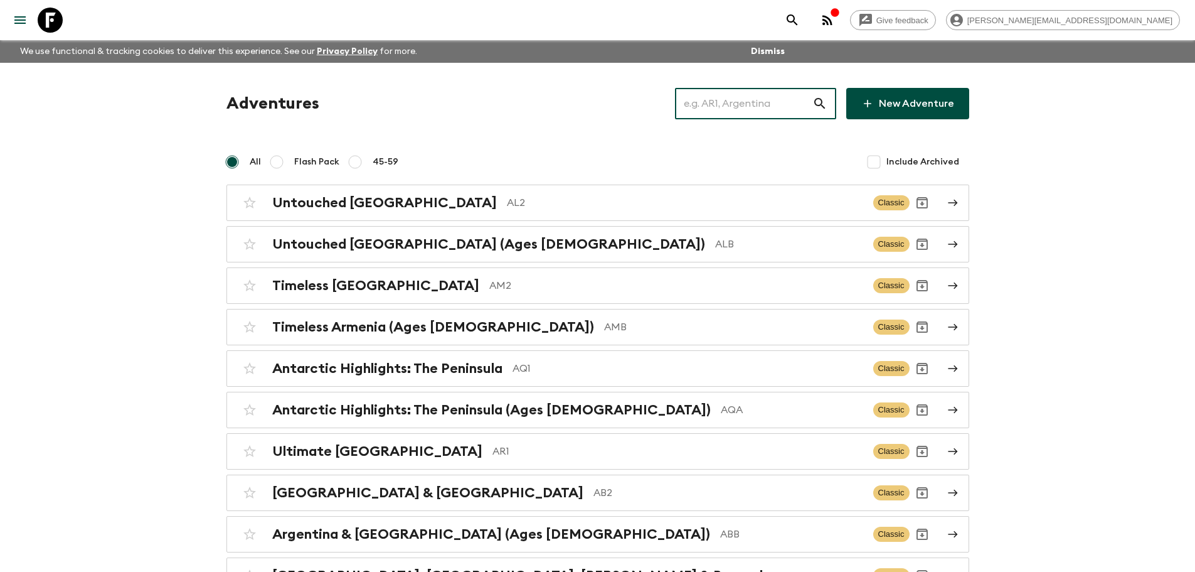
click at [802, 109] on input "text" at bounding box center [743, 103] width 137 height 35
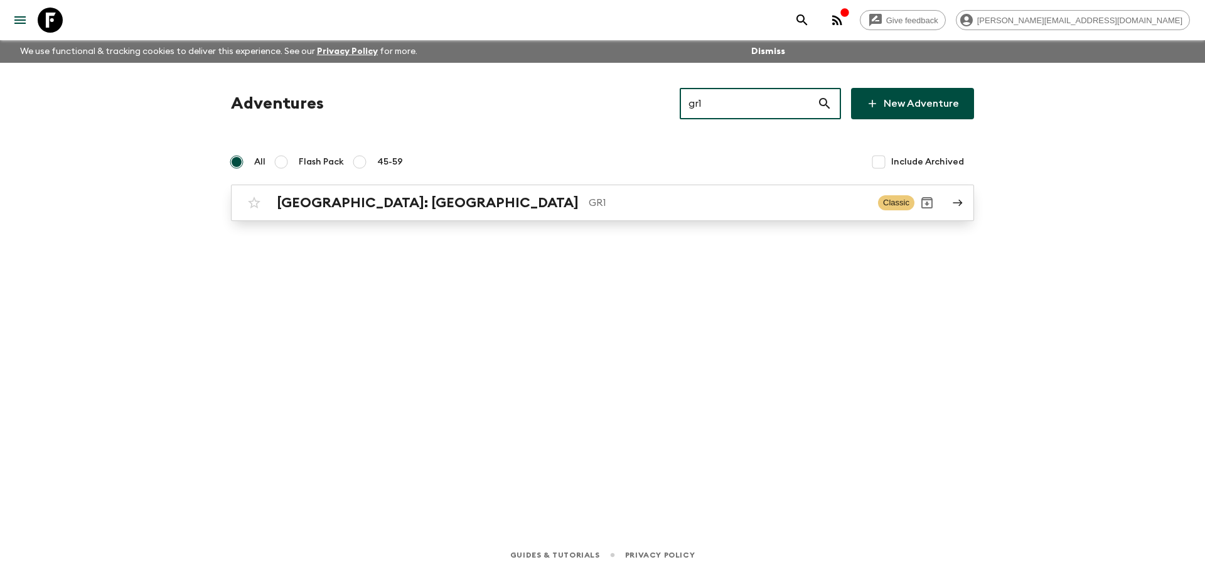
type input "gr1"
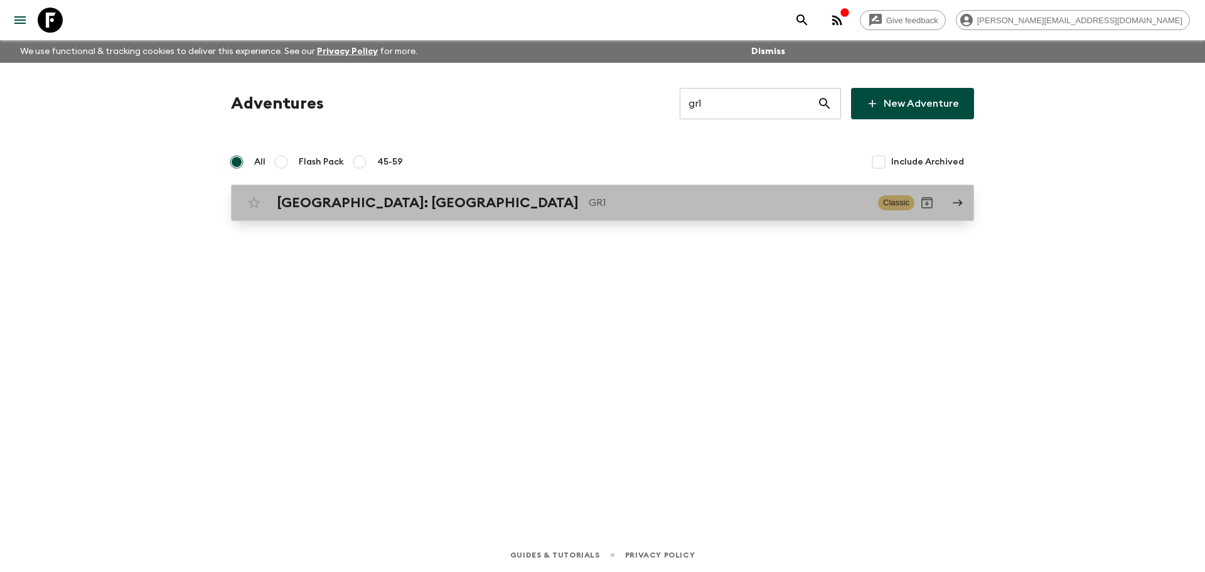
click at [524, 215] on div "[GEOGRAPHIC_DATA]: [GEOGRAPHIC_DATA] & the Islands GR1 Classic" at bounding box center [578, 202] width 673 height 25
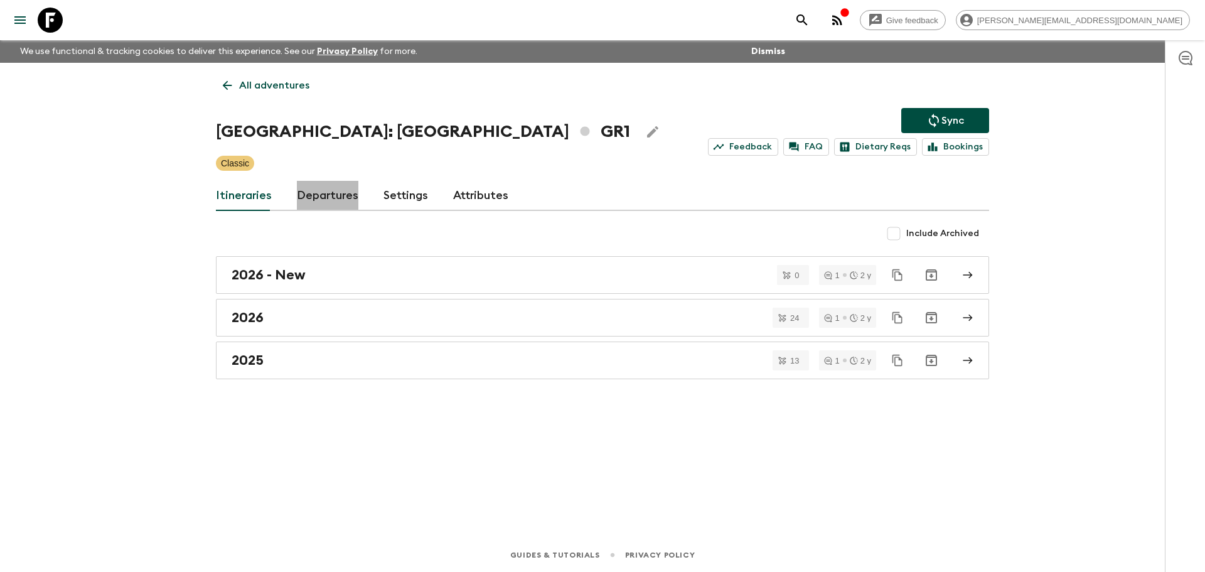
click at [339, 194] on link "Departures" at bounding box center [327, 196] width 61 height 30
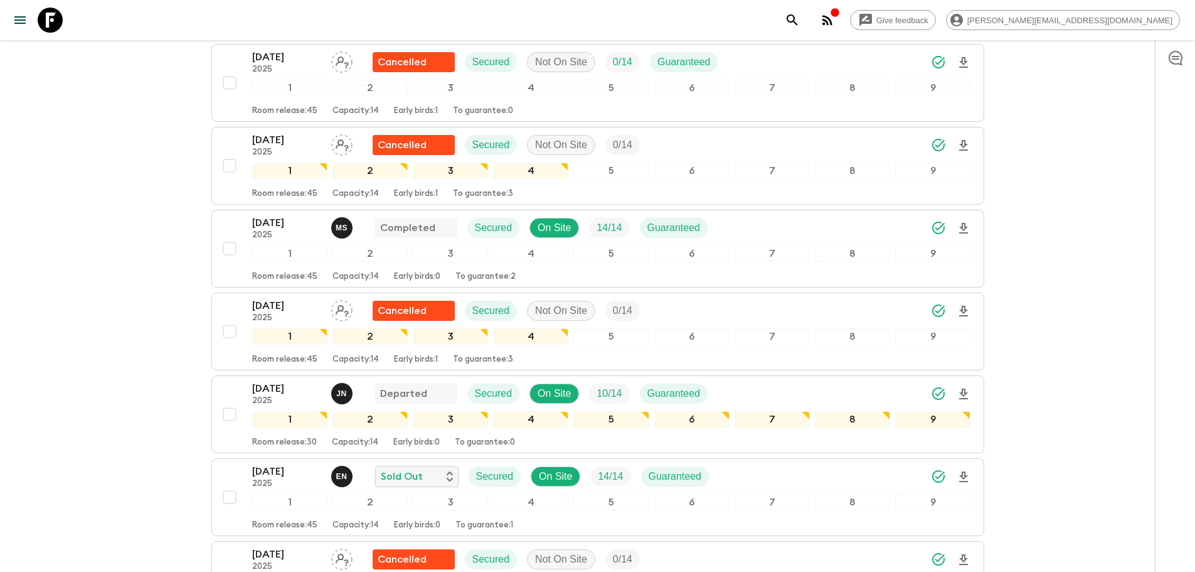
scroll to position [903, 0]
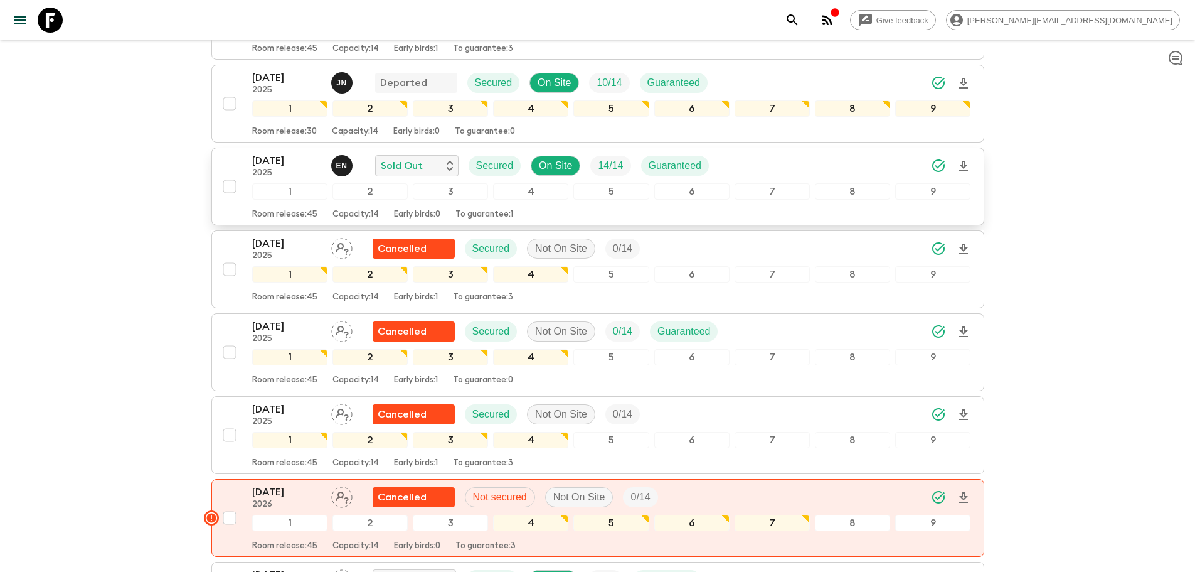
click at [831, 161] on div "[DATE] 2025 E N Sold Out Secured On Site 14 / 14 Guaranteed" at bounding box center [611, 165] width 719 height 25
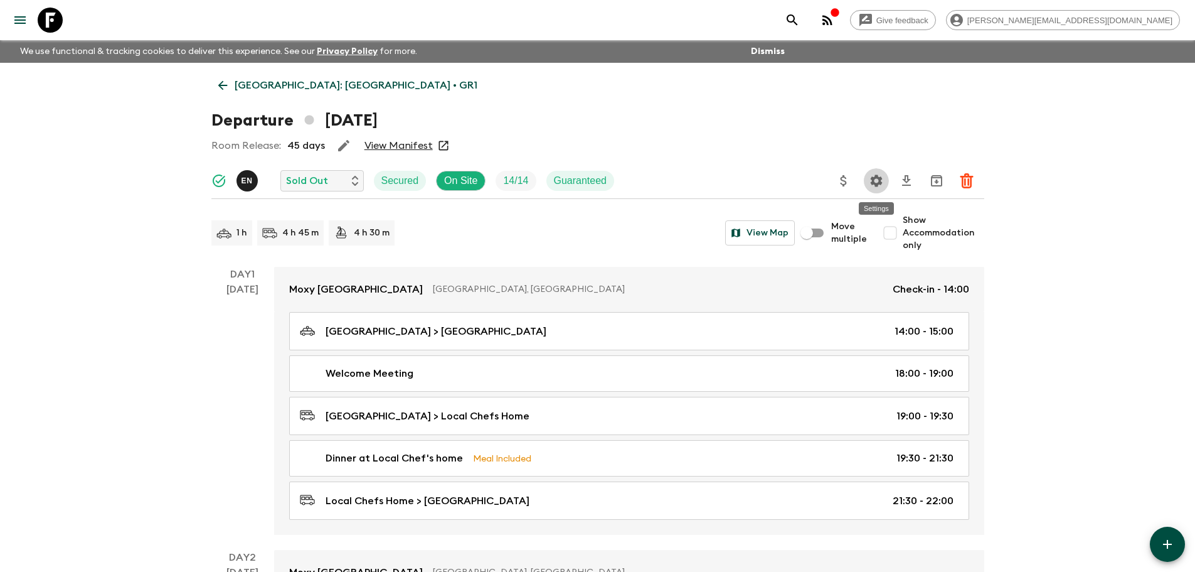
click at [880, 184] on icon "Settings" at bounding box center [876, 180] width 12 height 12
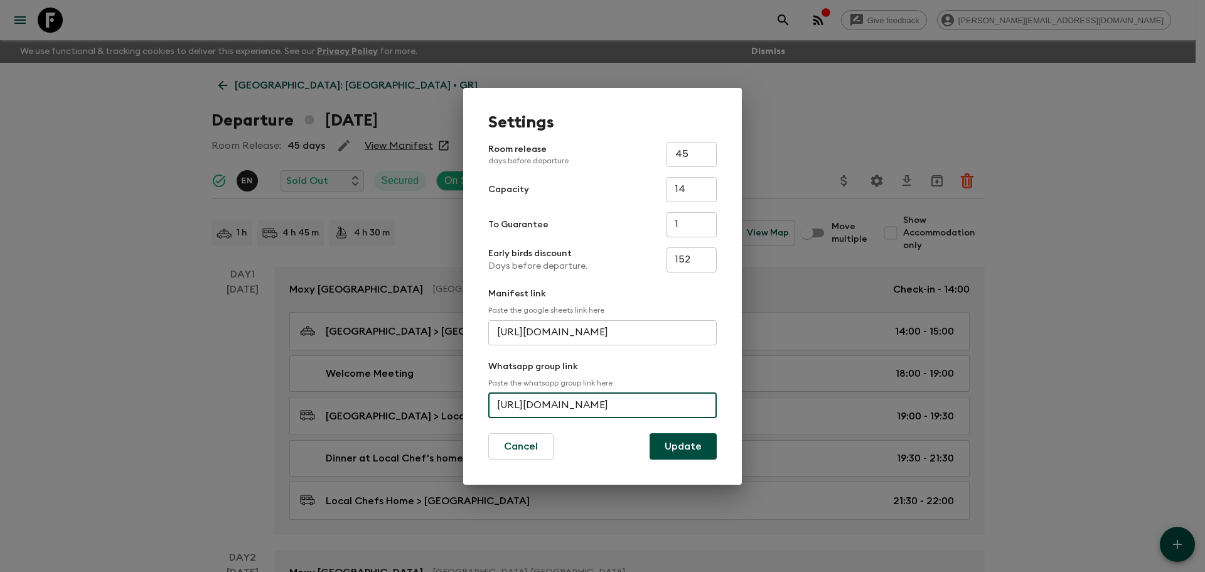
scroll to position [0, 54]
drag, startPoint x: 498, startPoint y: 402, endPoint x: 749, endPoint y: 399, distance: 251.0
click at [749, 399] on div "Settings Room release days before departure 45 ​ Capacity 14 ​ To Guarantee 1 ​…" at bounding box center [602, 286] width 1205 height 572
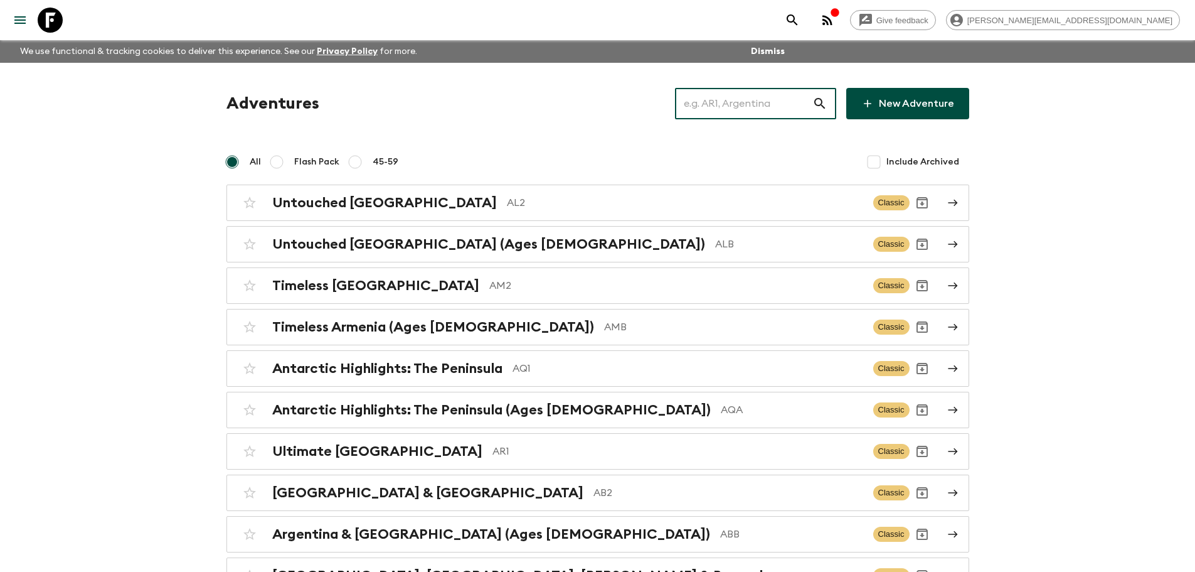
click at [766, 107] on input "text" at bounding box center [743, 103] width 137 height 35
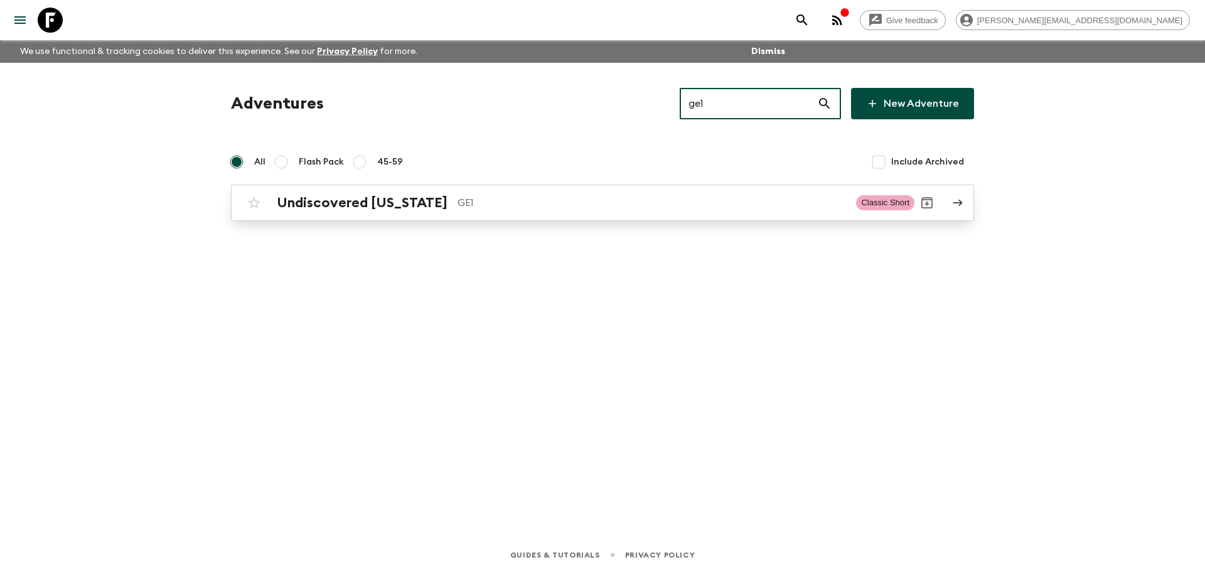
type input "ge1"
click at [461, 214] on div "Undiscovered Georgia GE1 Classic Short" at bounding box center [578, 202] width 673 height 25
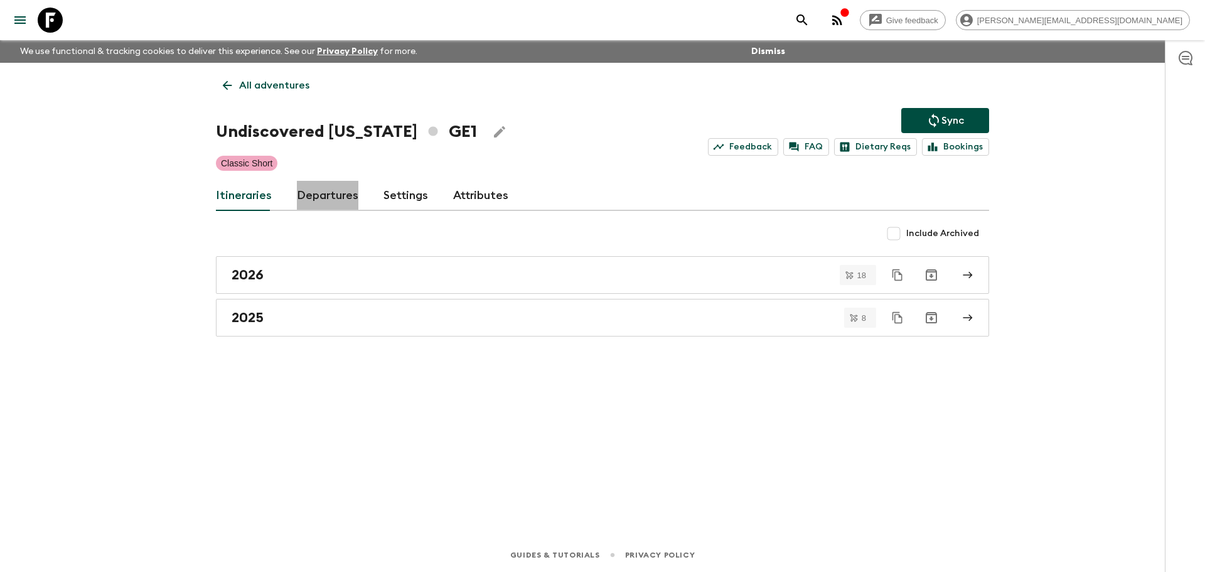
click at [304, 200] on link "Departures" at bounding box center [327, 196] width 61 height 30
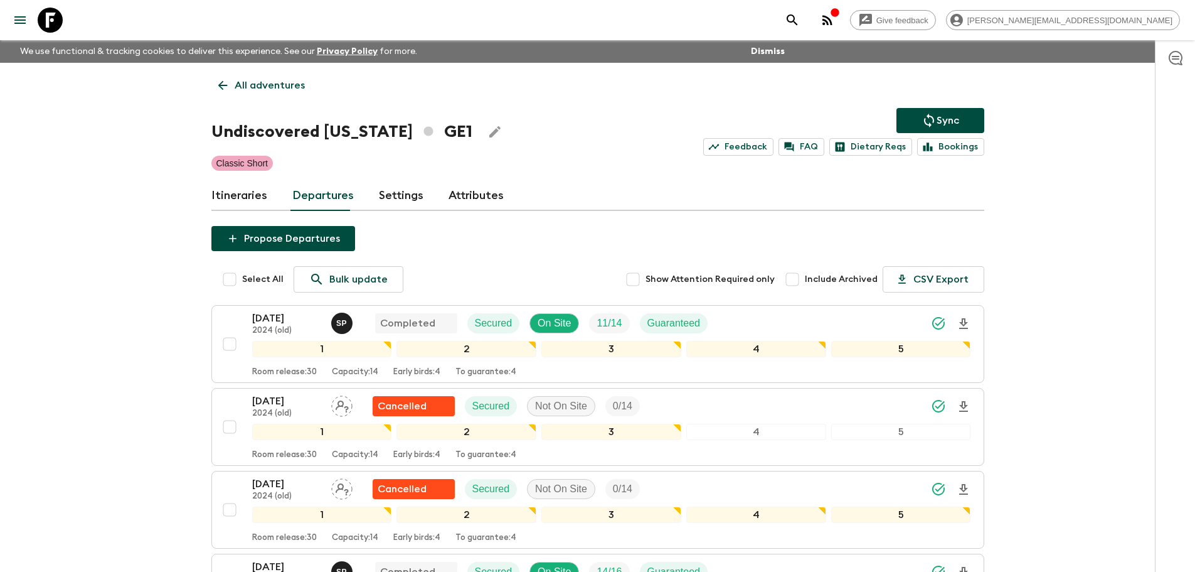
click at [279, 94] on link "All adventures" at bounding box center [261, 85] width 100 height 25
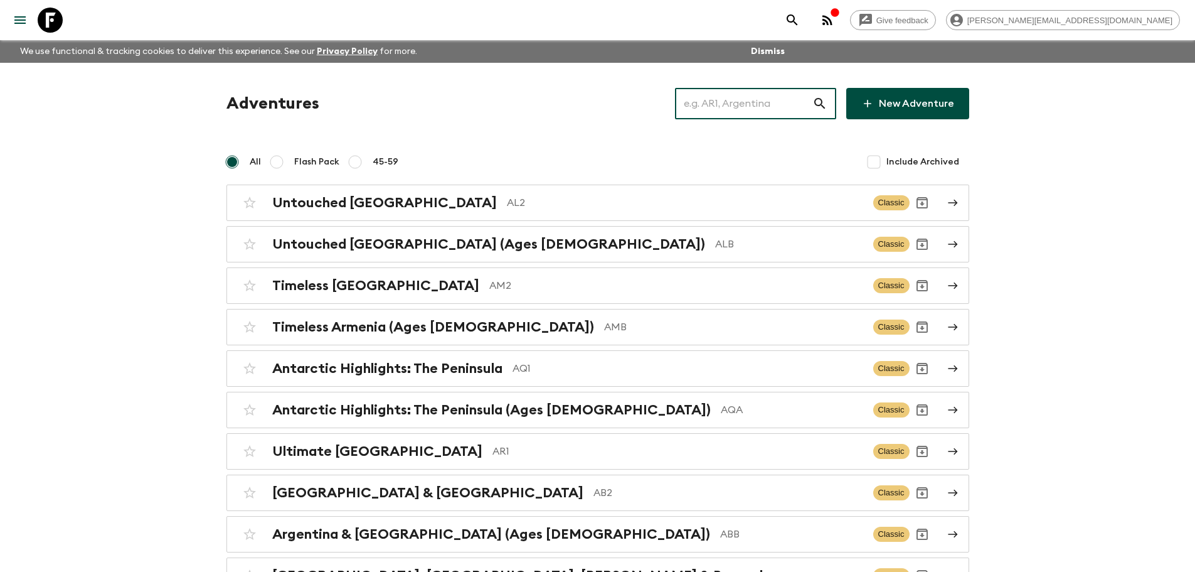
click at [722, 104] on input "text" at bounding box center [743, 103] width 137 height 35
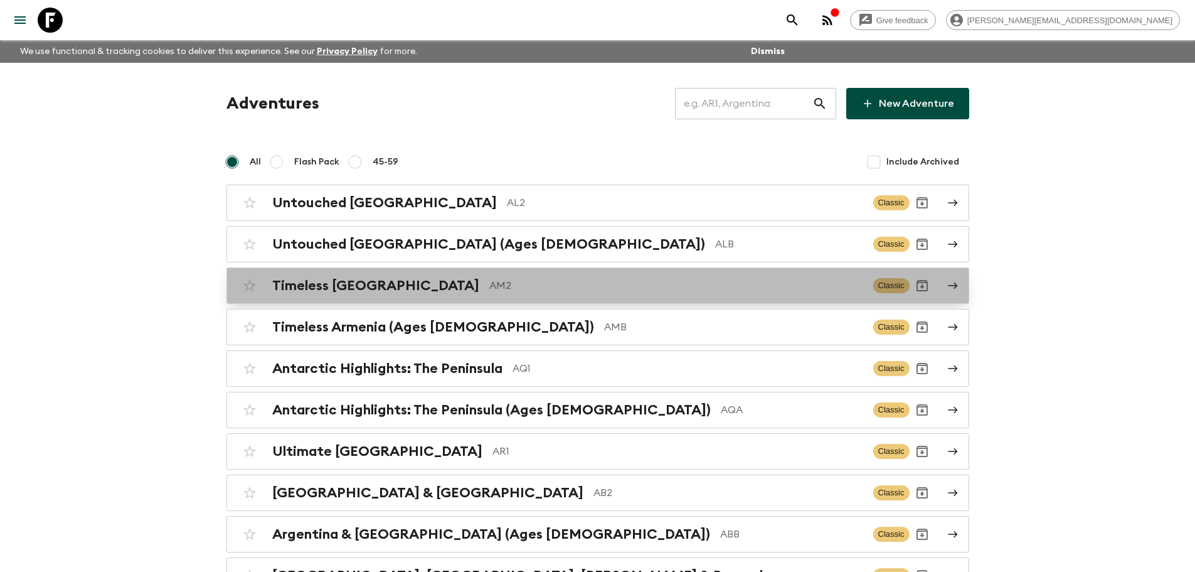
click at [664, 293] on div "Timeless Armenia AM2" at bounding box center [567, 285] width 591 height 16
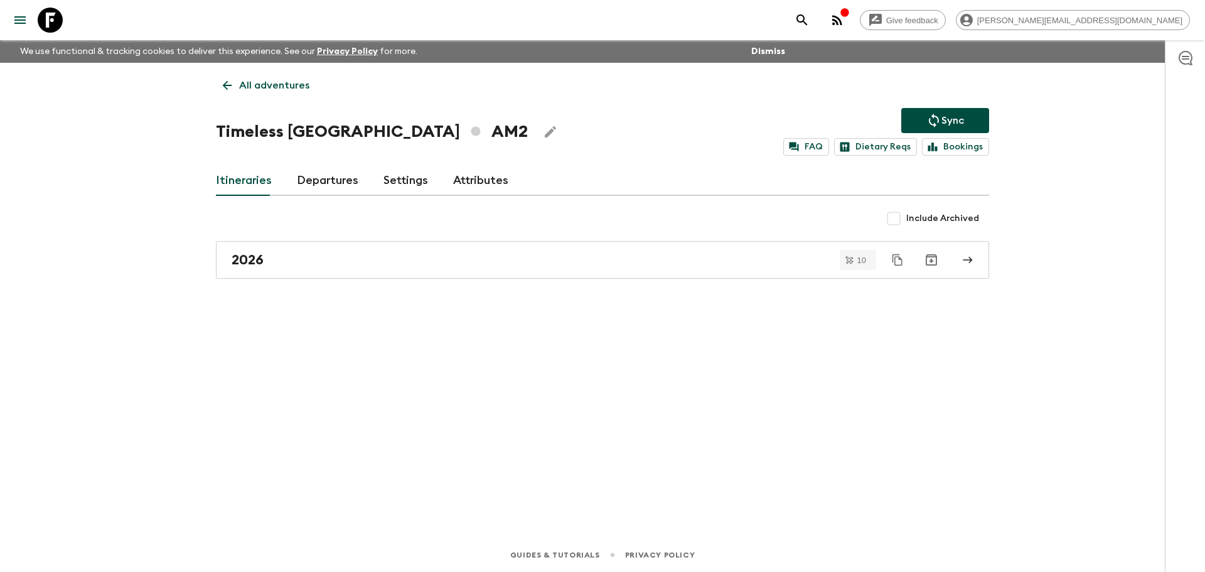
click at [319, 189] on link "Departures" at bounding box center [327, 181] width 61 height 30
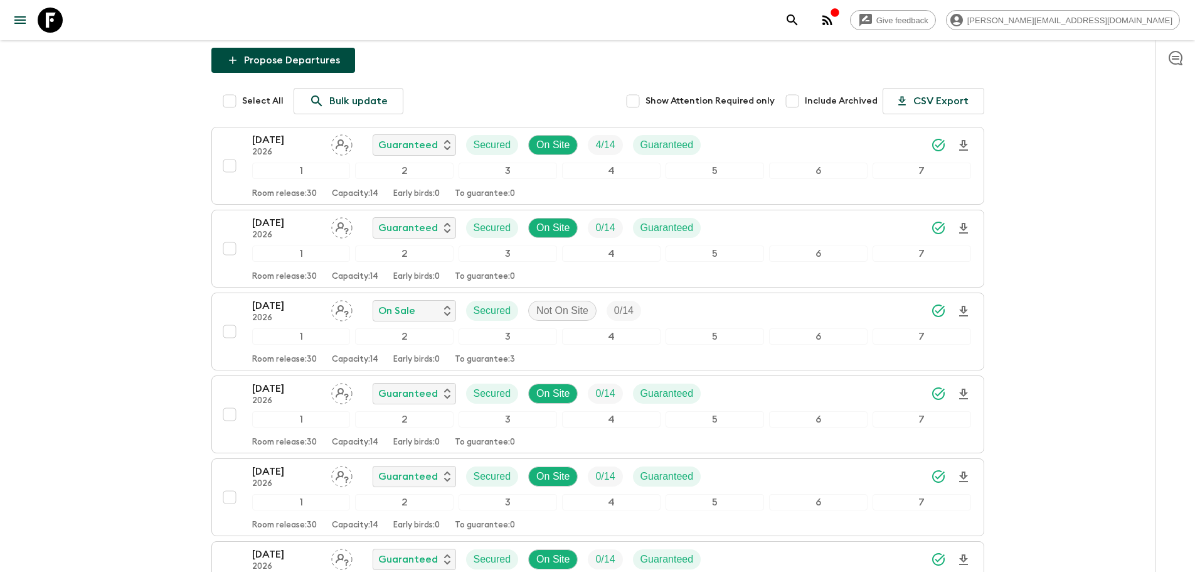
scroll to position [152, 0]
